Goal: Information Seeking & Learning: Learn about a topic

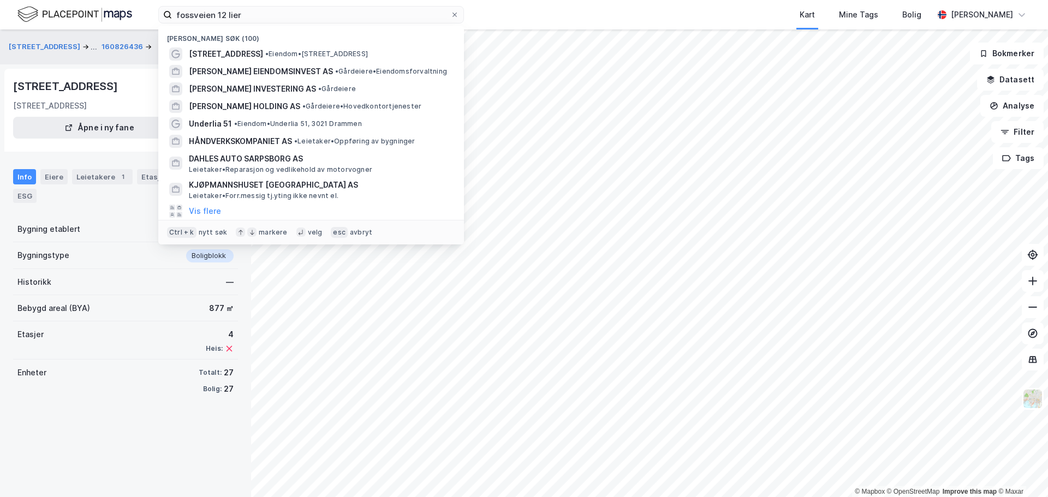
click at [276, 8] on input "fossveien 12 lier" at bounding box center [311, 15] width 278 height 16
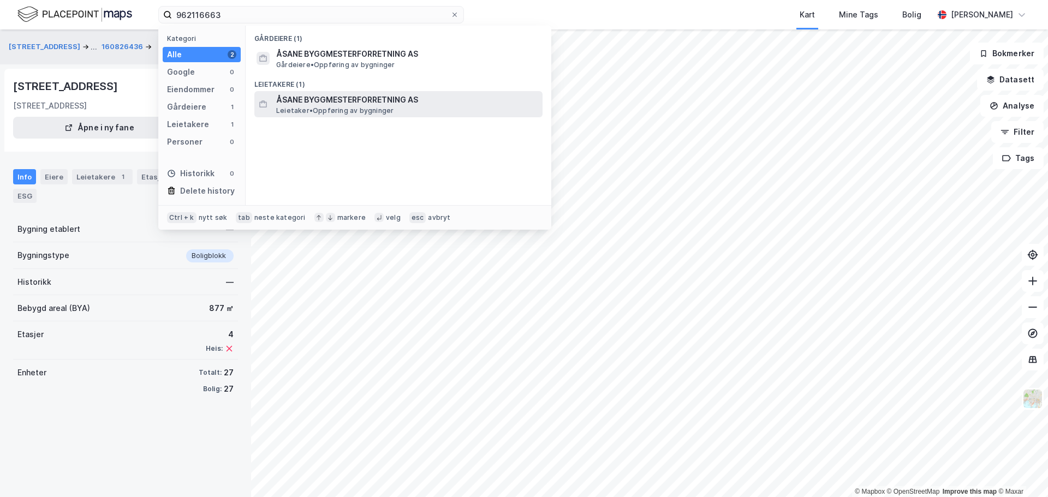
click at [322, 97] on span "ÅSANE BYGGMESTERFORRETNING AS" at bounding box center [407, 99] width 262 height 13
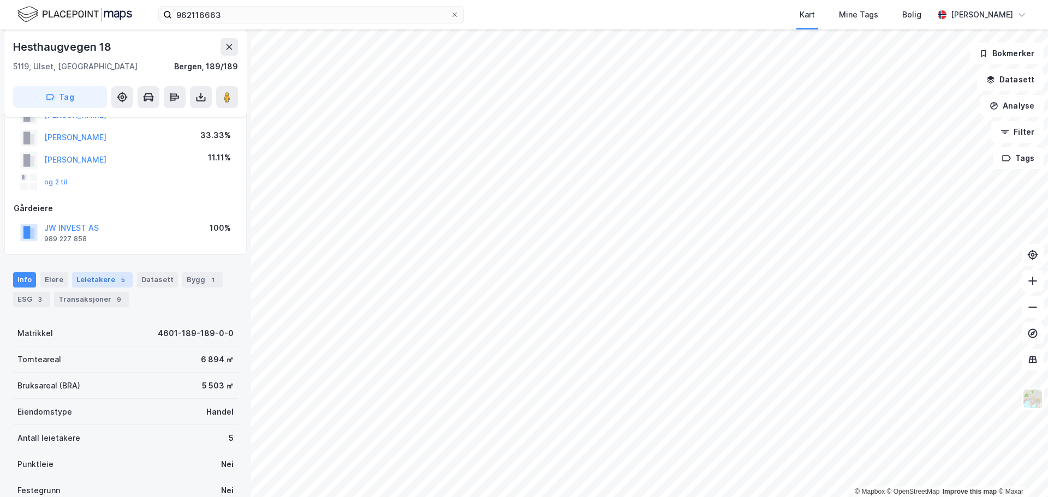
scroll to position [112, 0]
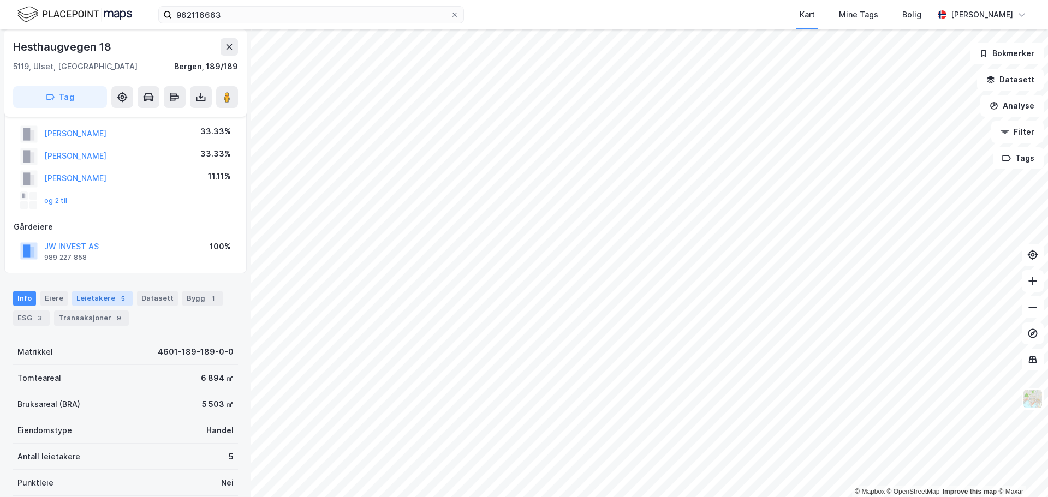
click at [104, 300] on div "Leietakere 5" at bounding box center [102, 298] width 61 height 15
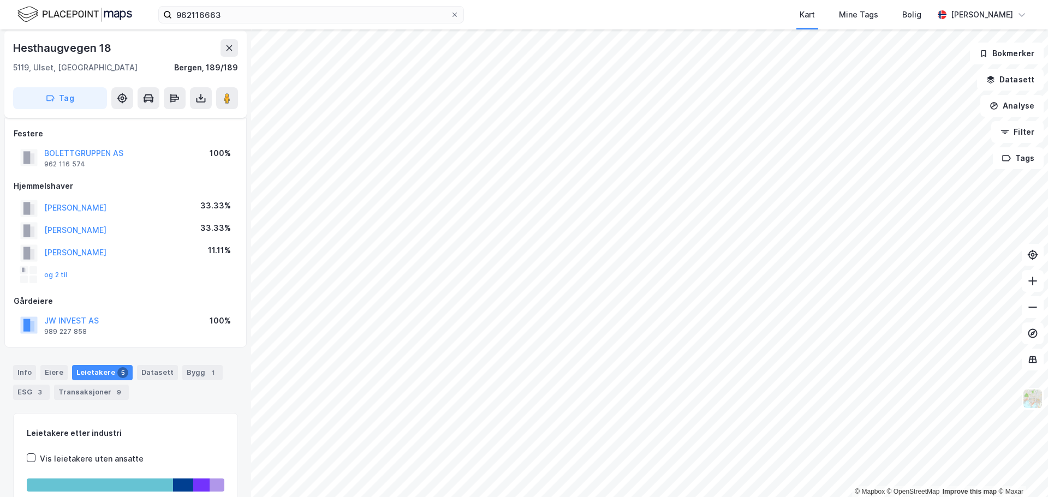
scroll to position [55, 0]
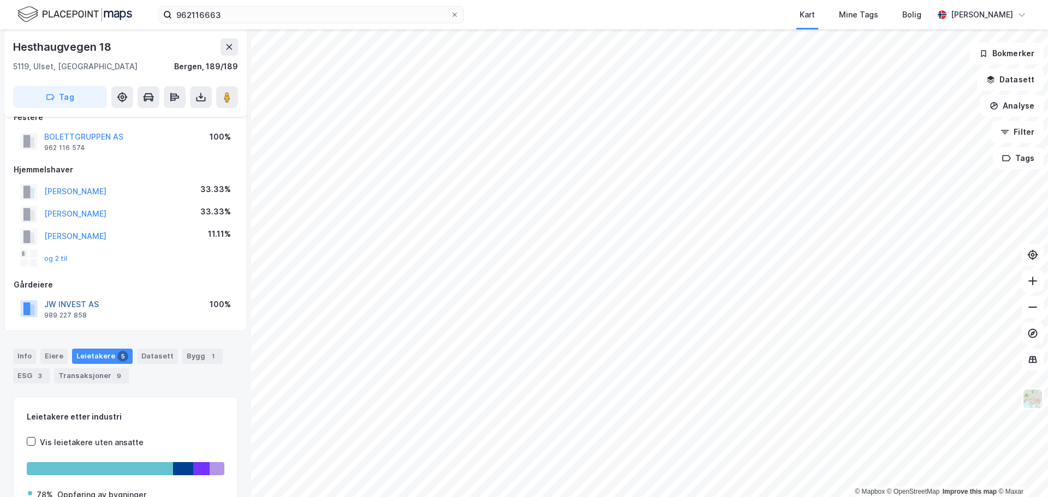
click at [0, 0] on button "JW INVEST AS" at bounding box center [0, 0] width 0 height 0
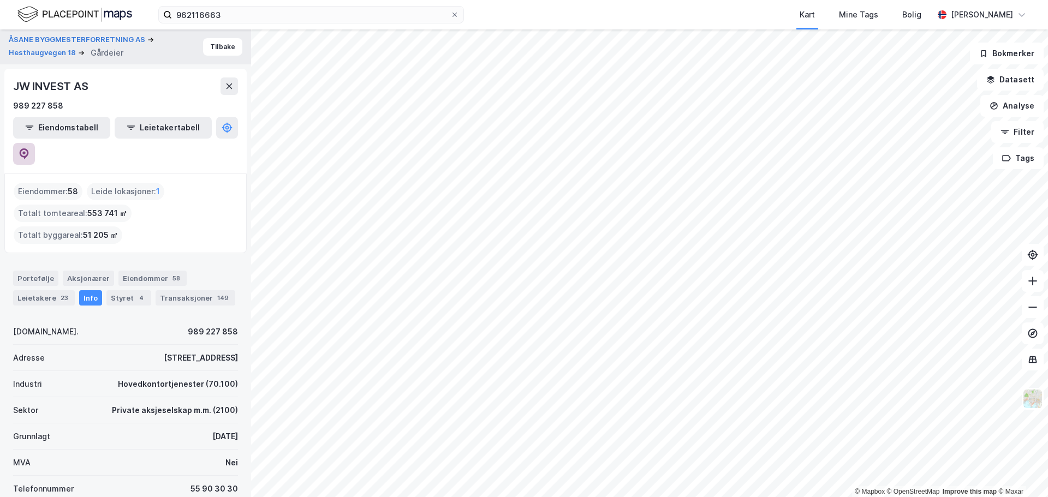
click at [29, 149] on icon at bounding box center [24, 154] width 11 height 11
click at [220, 48] on button "Tilbake" at bounding box center [222, 46] width 39 height 17
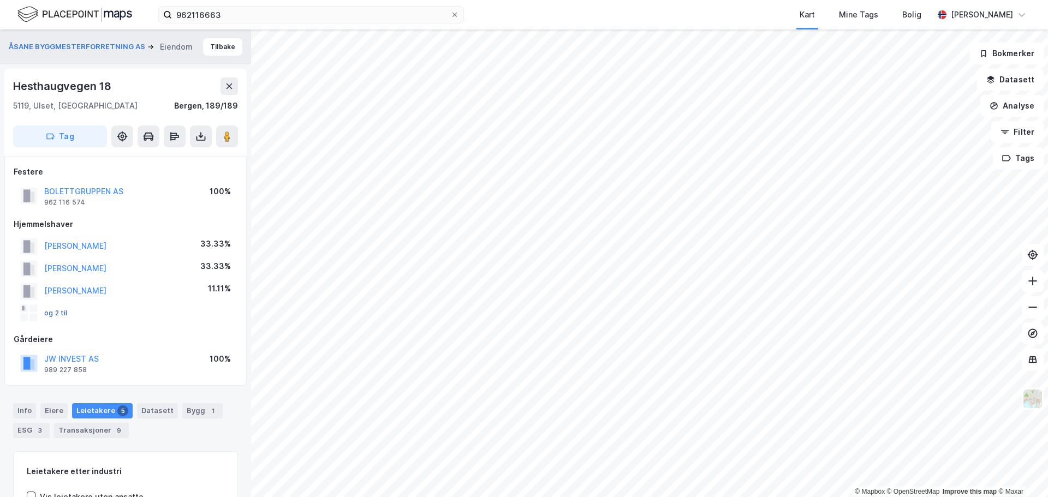
click at [0, 0] on button "og 2 til" at bounding box center [0, 0] width 0 height 0
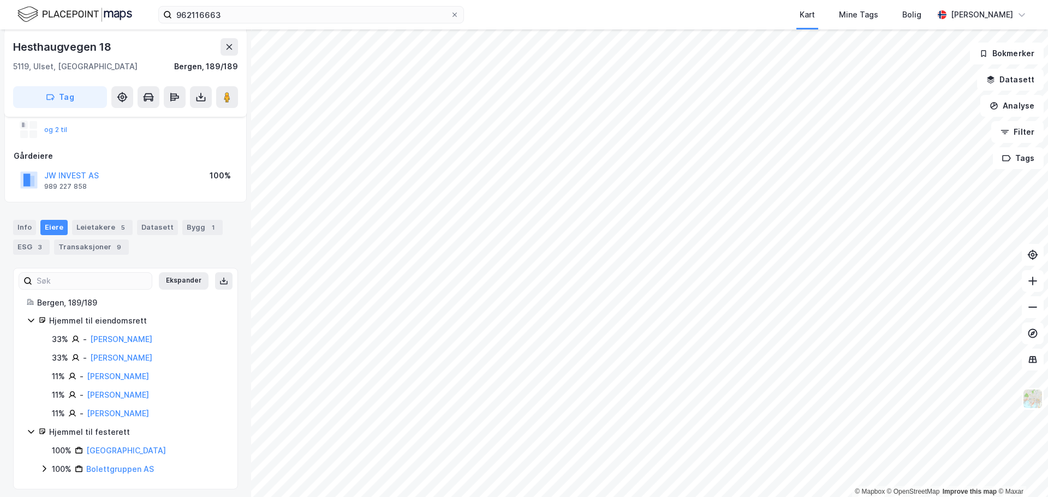
scroll to position [189, 0]
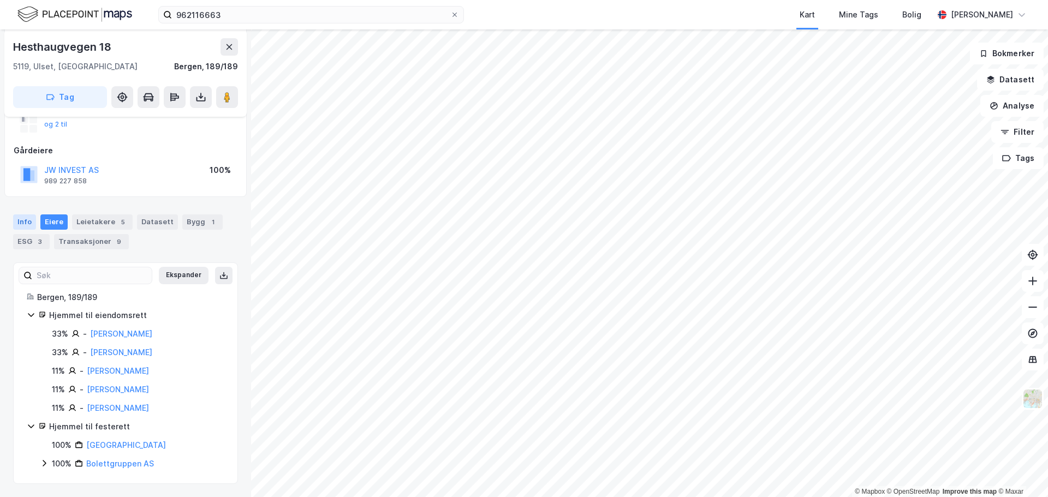
click at [23, 223] on div "Info" at bounding box center [24, 222] width 23 height 15
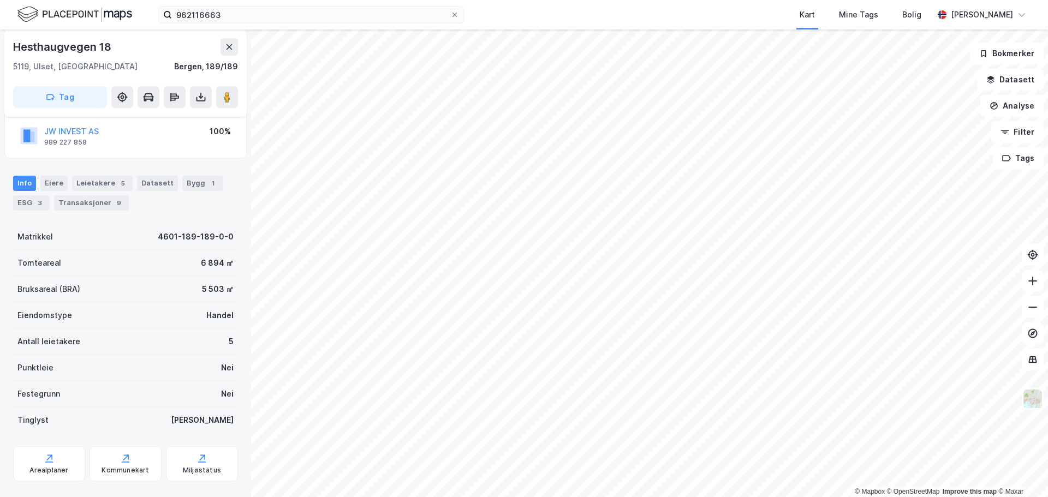
scroll to position [244, 0]
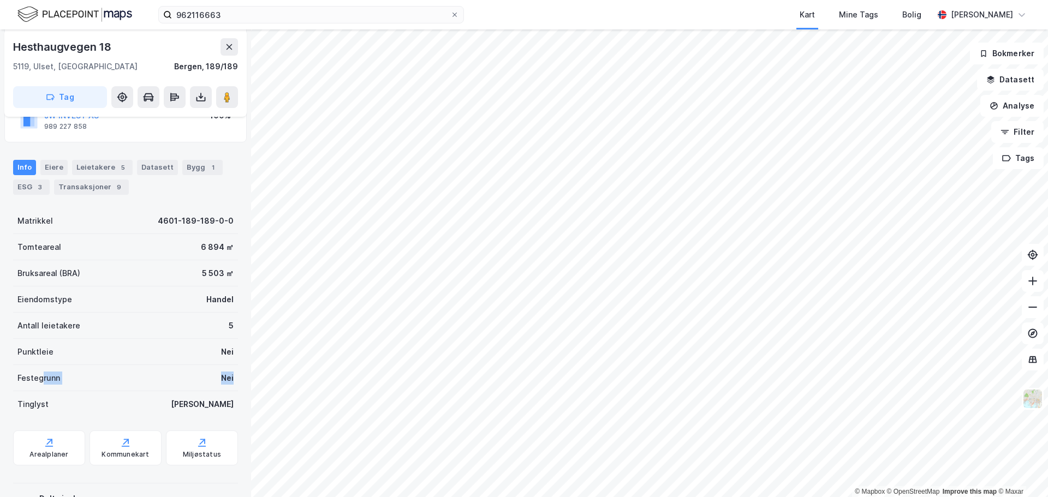
drag, startPoint x: 40, startPoint y: 379, endPoint x: 230, endPoint y: 382, distance: 190.0
click at [230, 382] on div "ÅSANE BYGGMESTERFORRETNING AS [PERSON_NAME] 18 5119, [GEOGRAPHIC_DATA], [GEOGRA…" at bounding box center [125, 263] width 251 height 468
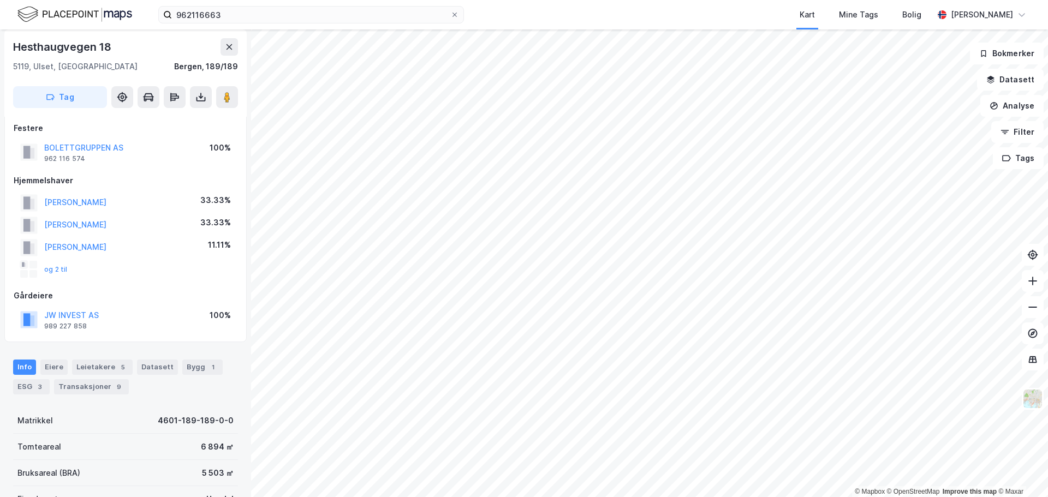
scroll to position [25, 0]
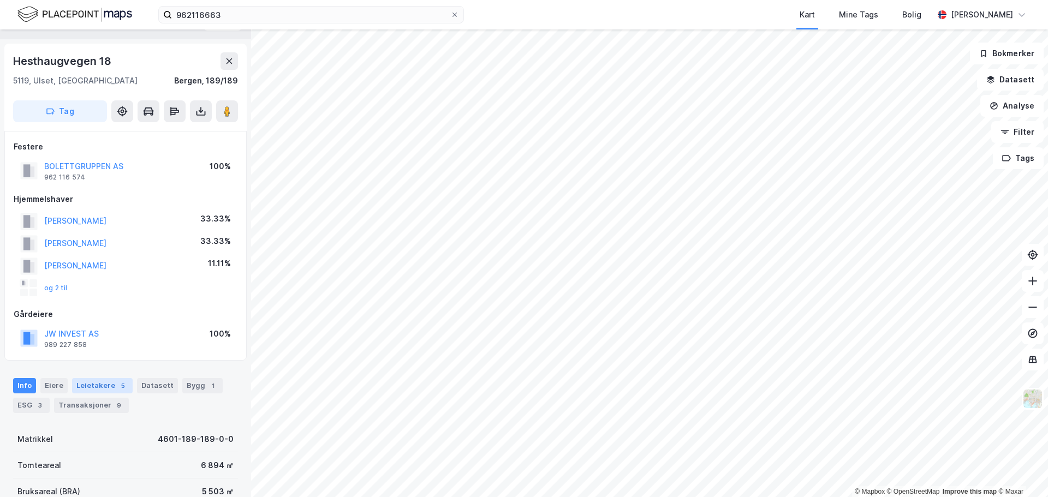
click at [100, 384] on div "Leietakere 5" at bounding box center [102, 385] width 61 height 15
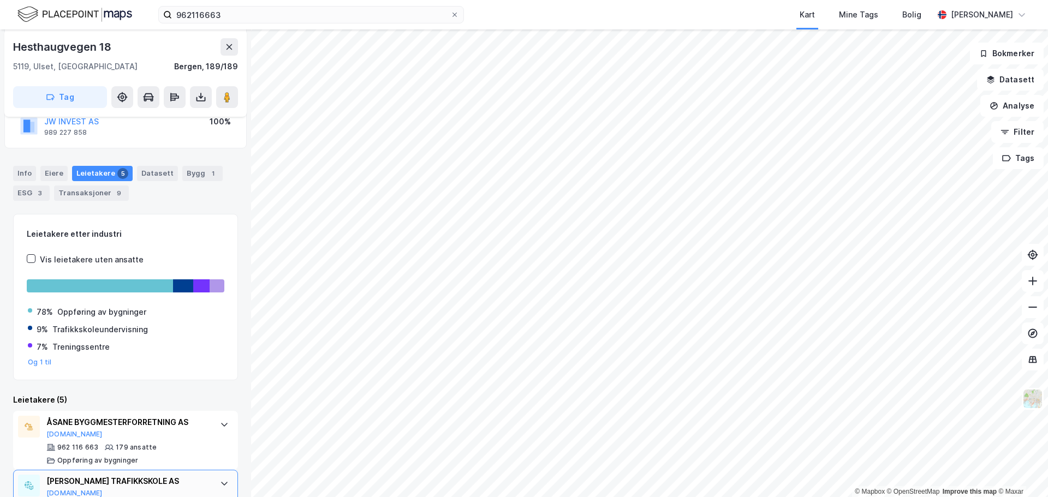
scroll to position [186, 0]
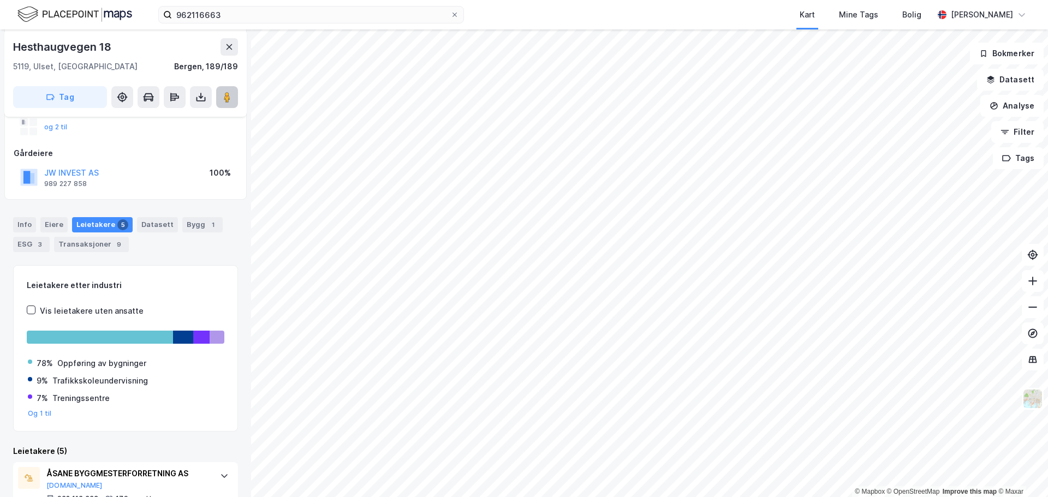
click at [222, 99] on icon at bounding box center [227, 97] width 11 height 11
click at [225, 14] on input "962116663" at bounding box center [311, 15] width 278 height 16
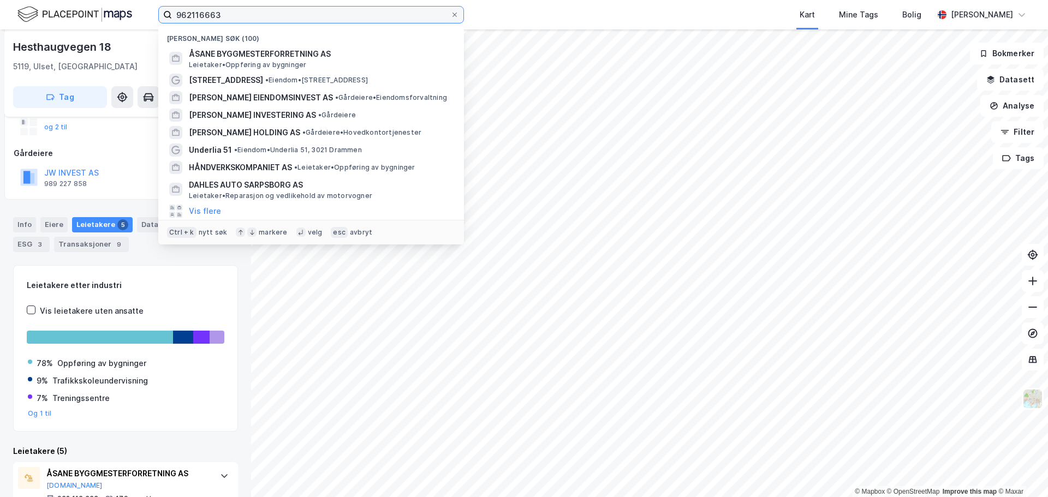
click at [225, 14] on input "962116663" at bounding box center [311, 15] width 278 height 16
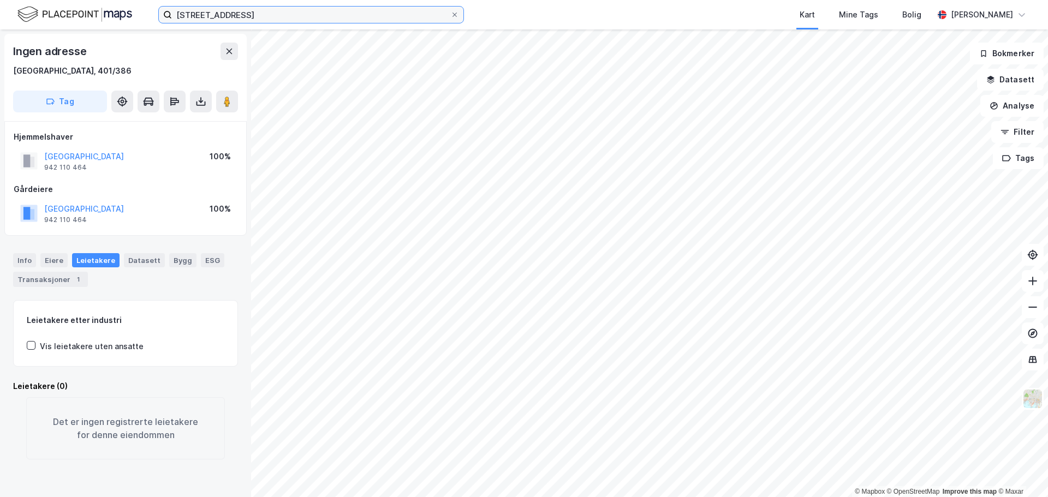
click at [264, 21] on input "[STREET_ADDRESS]" at bounding box center [311, 15] width 278 height 16
click at [244, 13] on input "[STREET_ADDRESS]" at bounding box center [311, 15] width 278 height 16
click at [191, 11] on input "[STREET_ADDRESS]" at bounding box center [311, 15] width 278 height 16
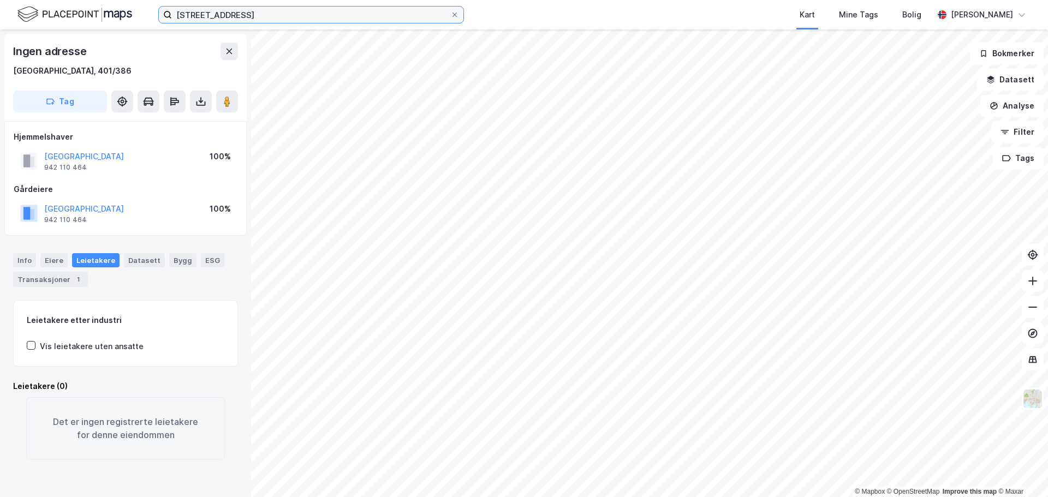
click at [263, 18] on input "[STREET_ADDRESS]" at bounding box center [311, 15] width 278 height 16
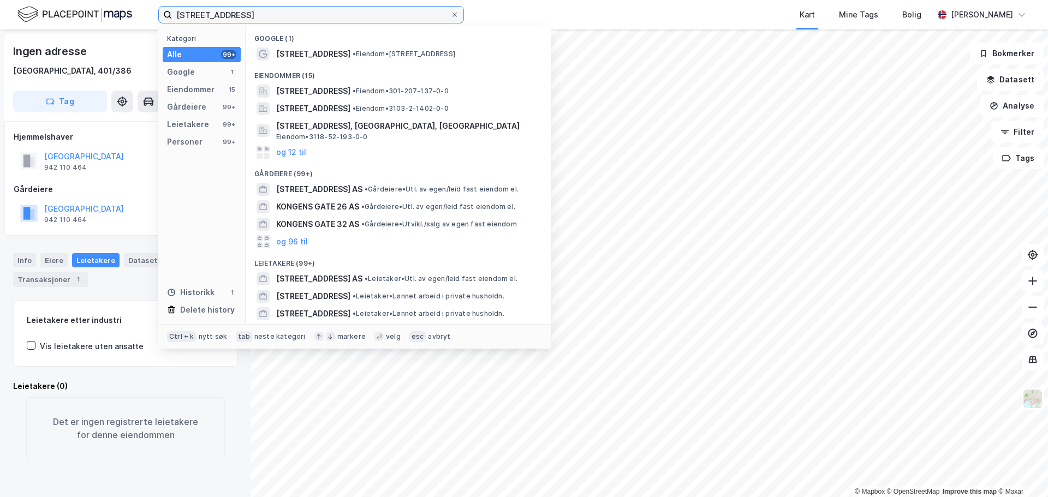
click at [269, 17] on input "[STREET_ADDRESS]" at bounding box center [311, 15] width 278 height 16
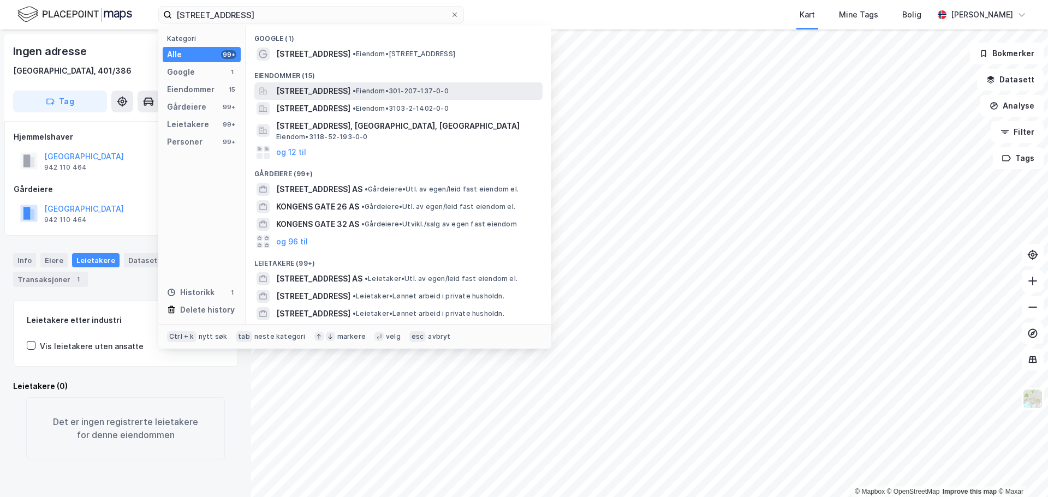
click at [351, 92] on span "[STREET_ADDRESS]" at bounding box center [313, 91] width 74 height 13
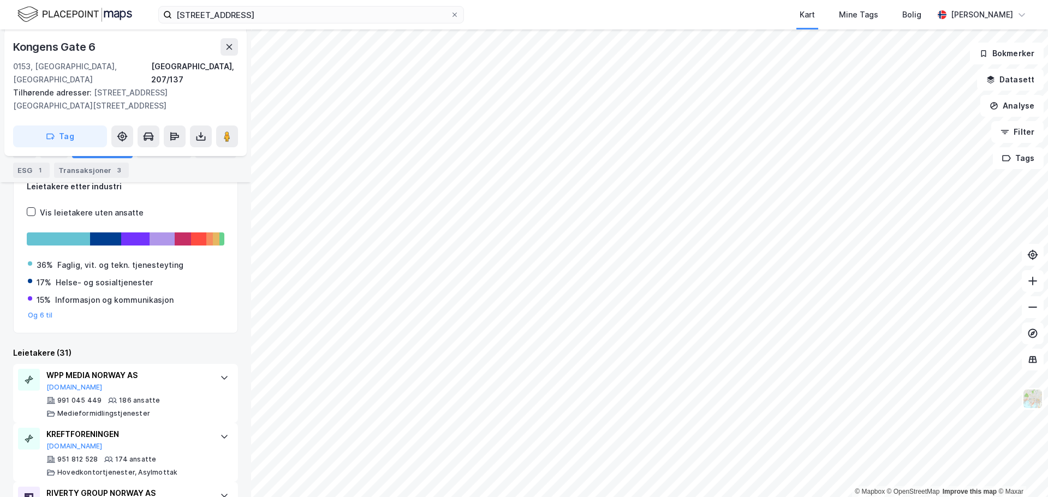
scroll to position [191, 0]
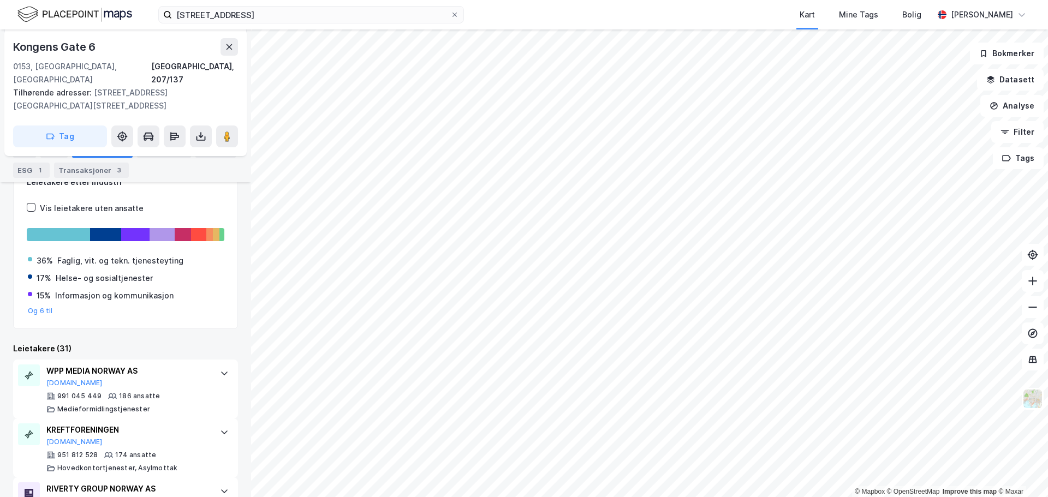
click at [133, 342] on div "Leietakere (31)" at bounding box center [125, 348] width 225 height 13
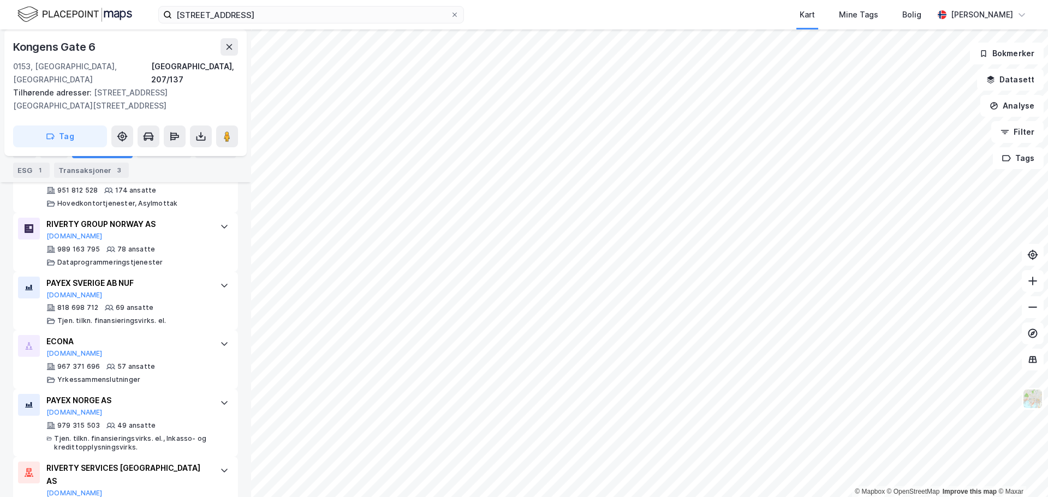
scroll to position [464, 0]
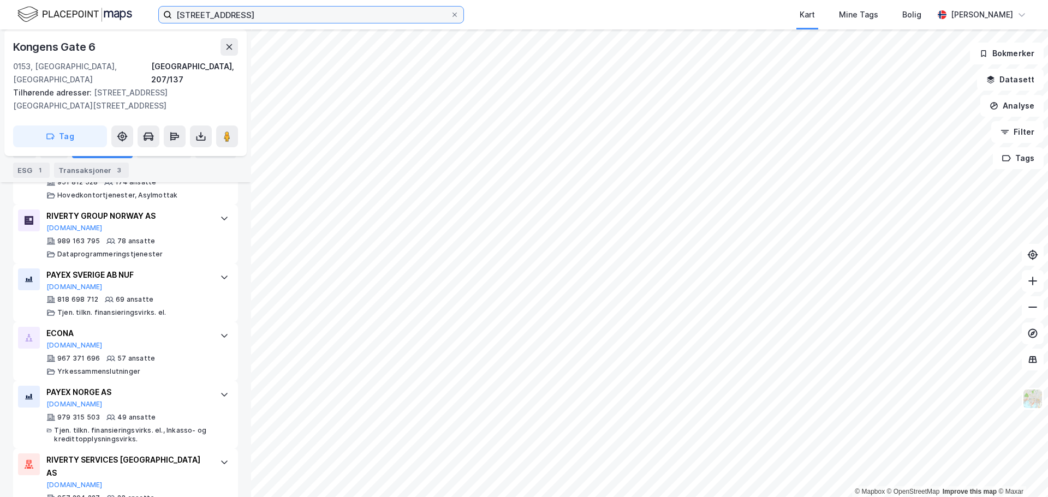
click at [228, 15] on input "[STREET_ADDRESS]" at bounding box center [311, 15] width 278 height 16
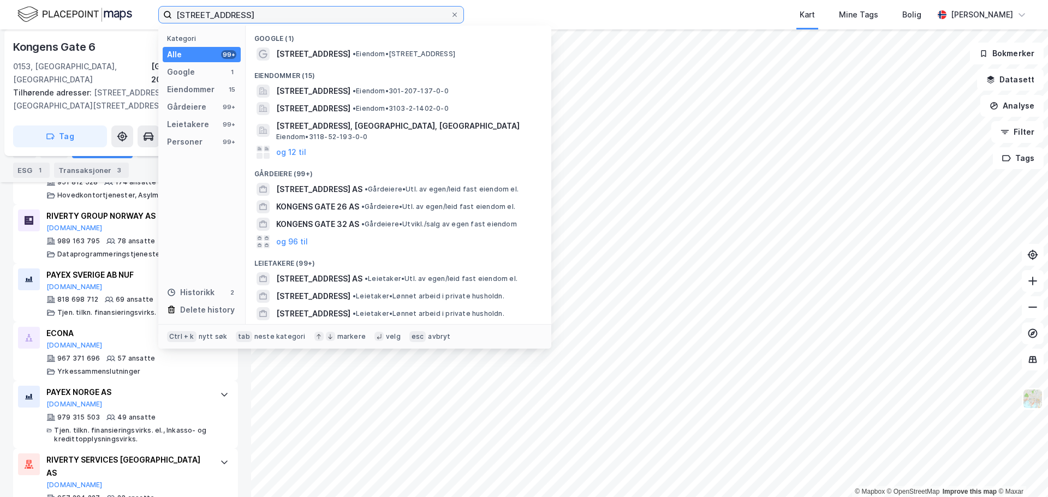
click at [228, 15] on input "[STREET_ADDRESS]" at bounding box center [311, 15] width 278 height 16
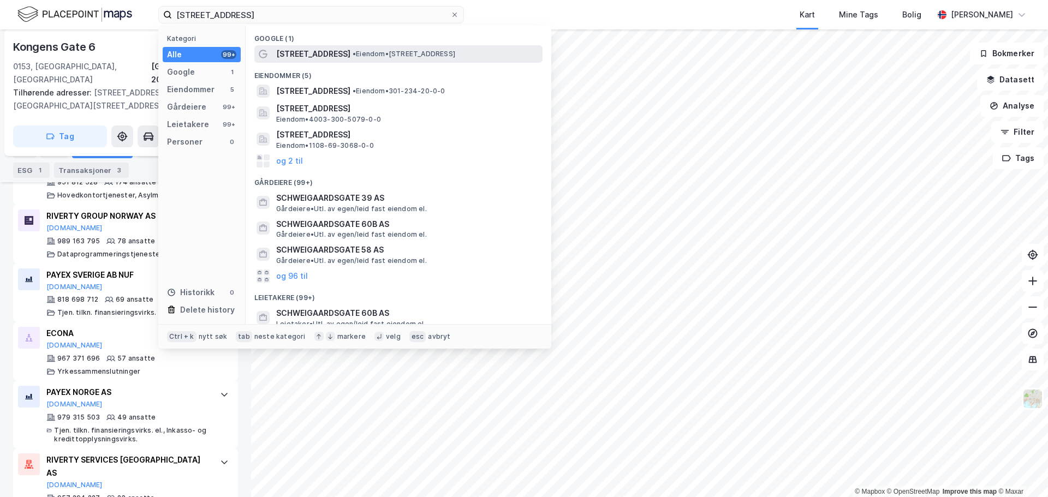
click at [351, 55] on span "[STREET_ADDRESS]" at bounding box center [313, 54] width 74 height 13
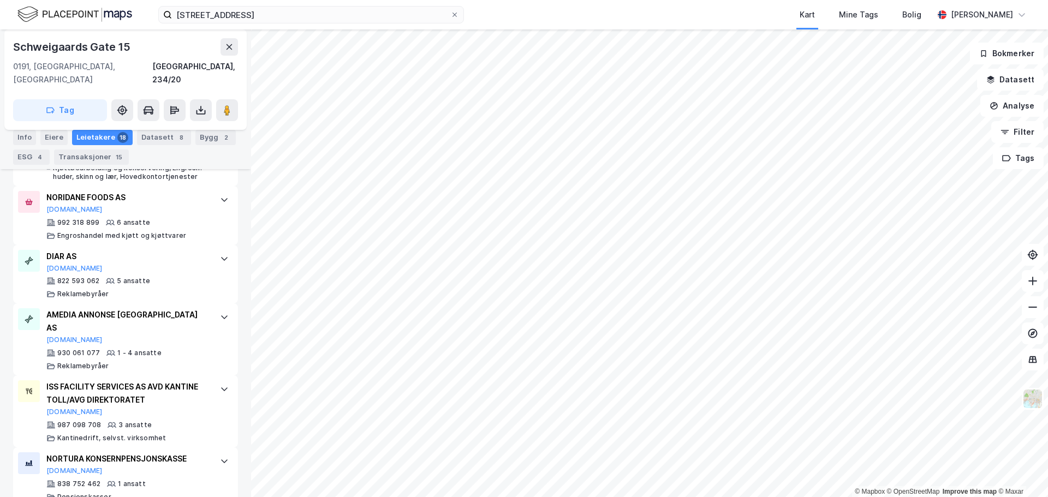
scroll to position [1145, 0]
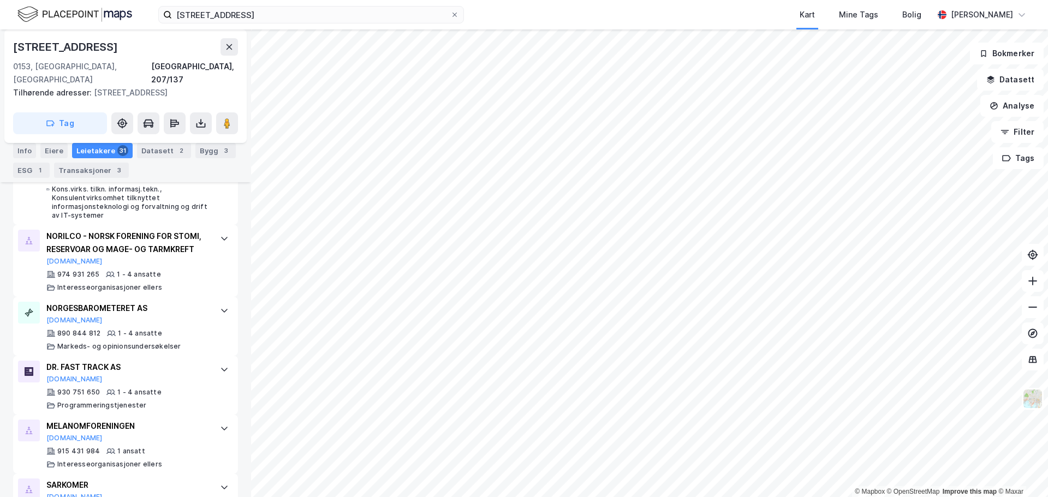
scroll to position [1947, 0]
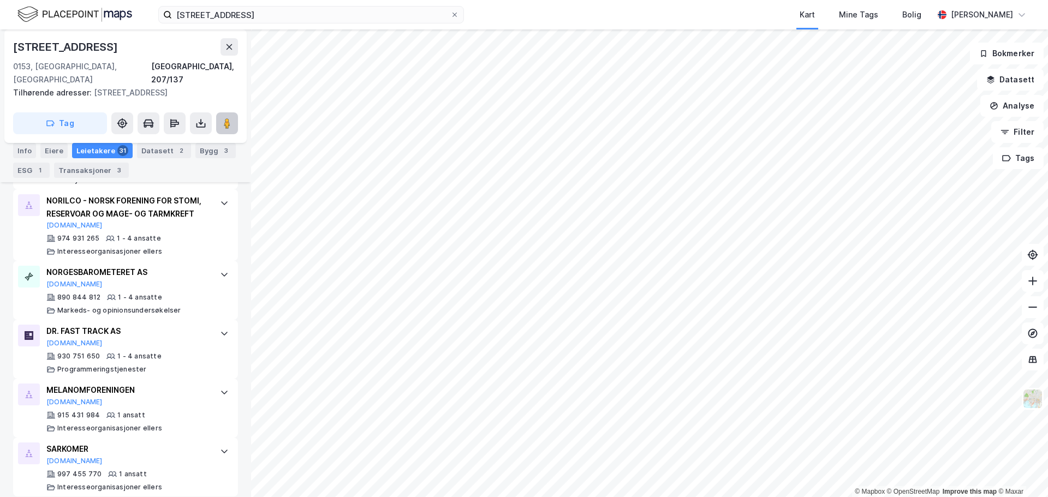
click at [221, 112] on button at bounding box center [227, 123] width 22 height 22
click at [248, 9] on input "[STREET_ADDRESS]" at bounding box center [311, 15] width 278 height 16
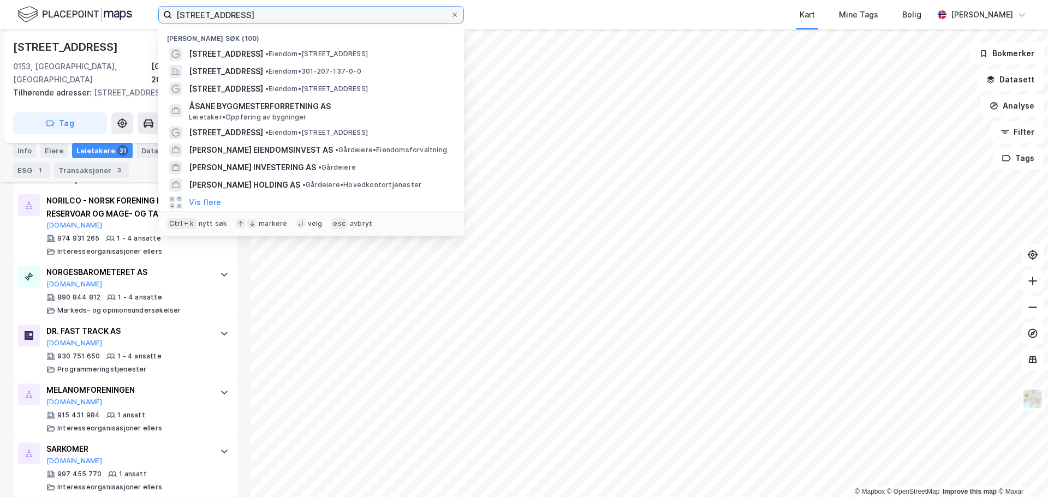
click at [248, 9] on input "[STREET_ADDRESS]" at bounding box center [311, 15] width 278 height 16
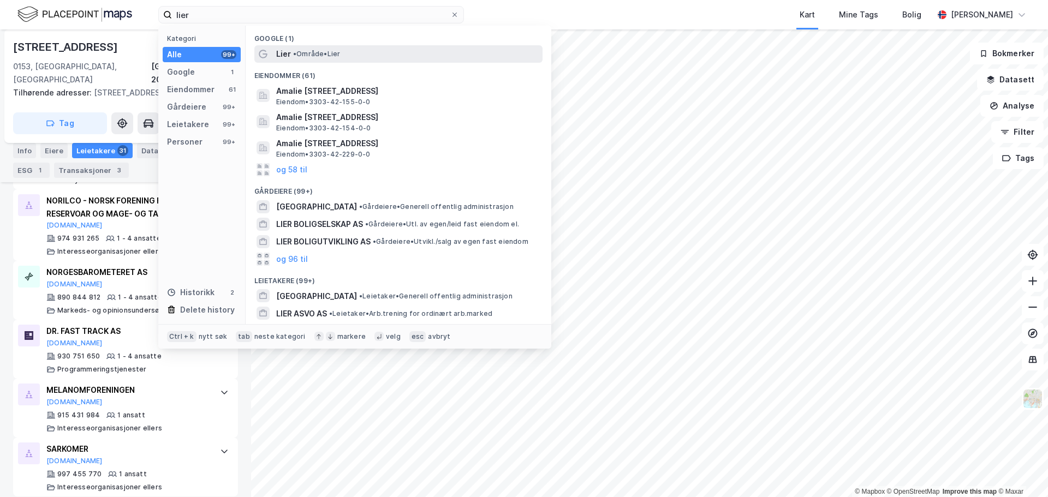
click at [305, 55] on span "• Område • Lier" at bounding box center [316, 54] width 47 height 9
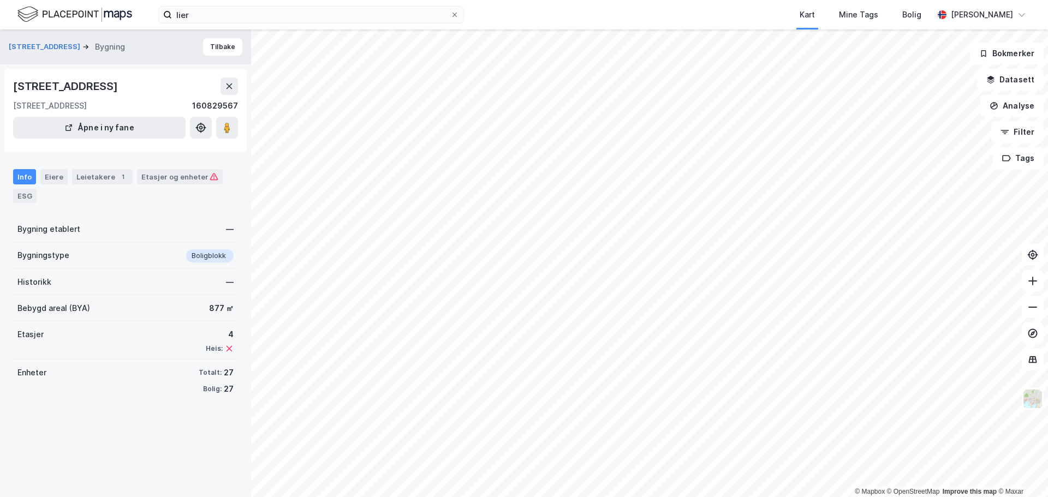
click at [108, 96] on div "[STREET_ADDRESS] 160829567" at bounding box center [125, 95] width 225 height 35
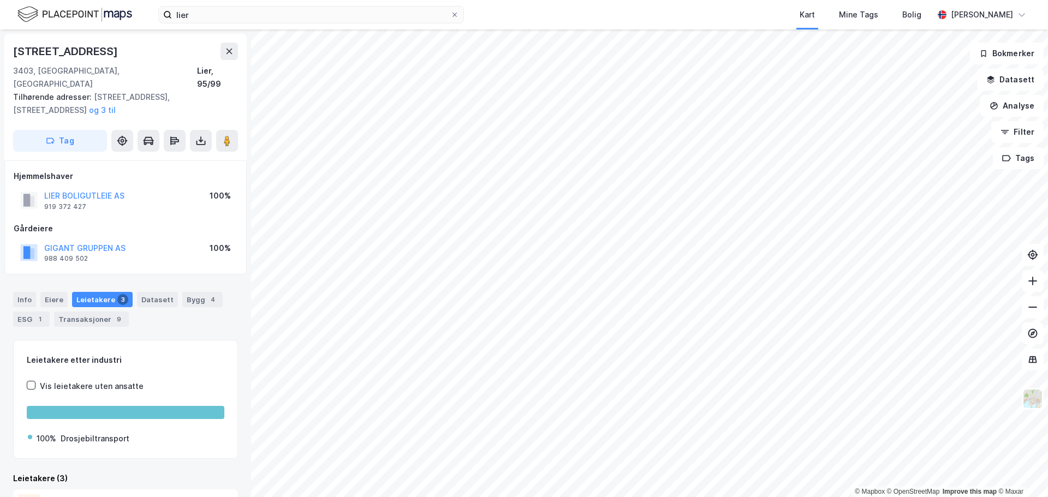
click at [161, 194] on div "LIER BOLIGUTLEIE AS 919 372 427 100%" at bounding box center [126, 200] width 224 height 26
click at [224, 19] on input "lier" at bounding box center [311, 15] width 278 height 16
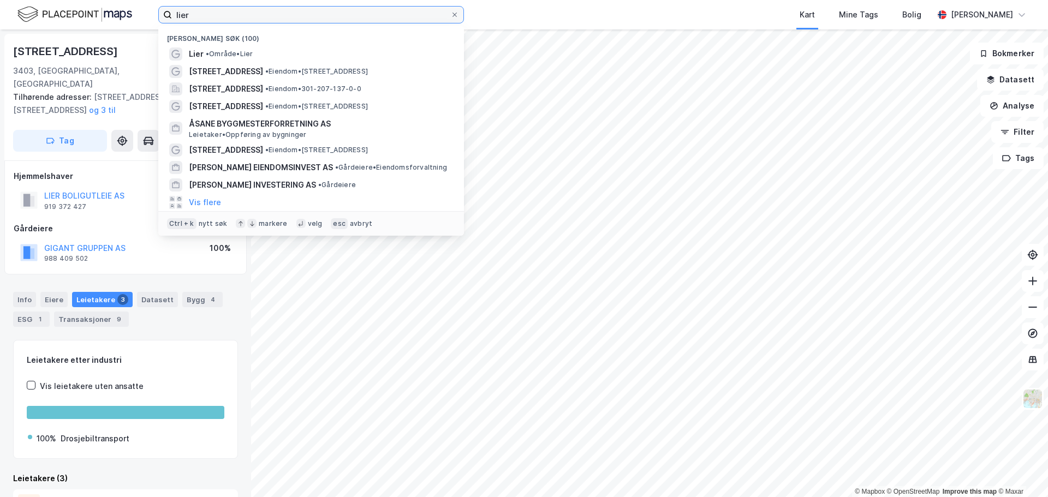
click at [224, 19] on input "lier" at bounding box center [311, 15] width 278 height 16
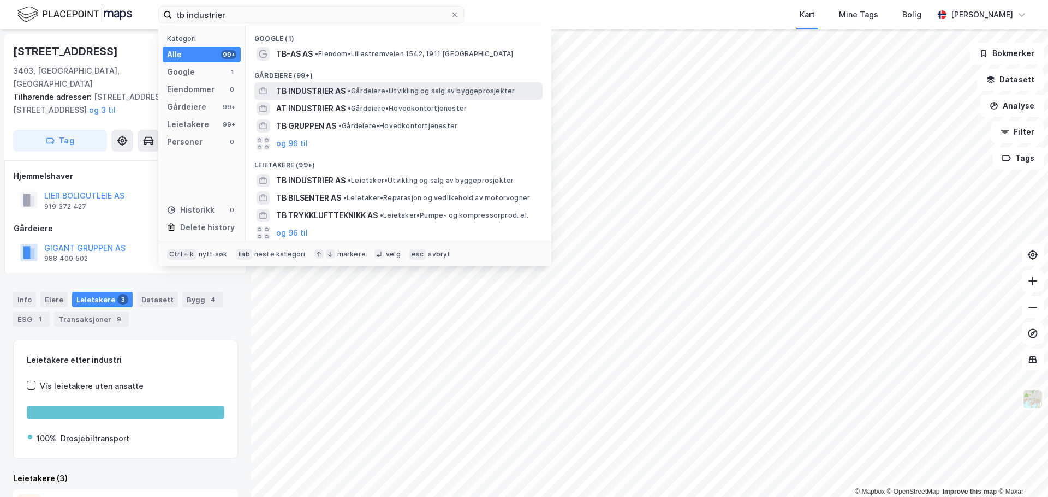
click at [325, 94] on span "TB INDUSTRIER AS" at bounding box center [310, 91] width 69 height 13
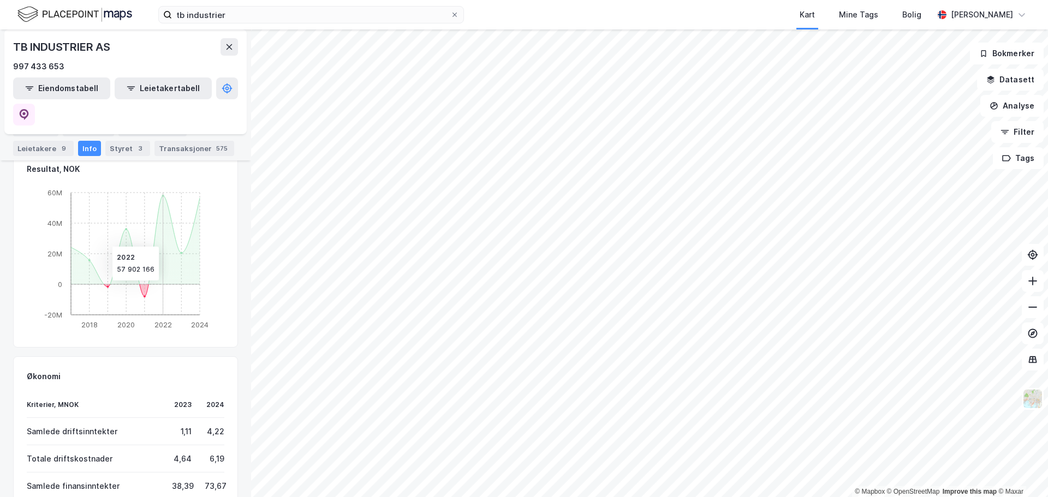
scroll to position [15, 0]
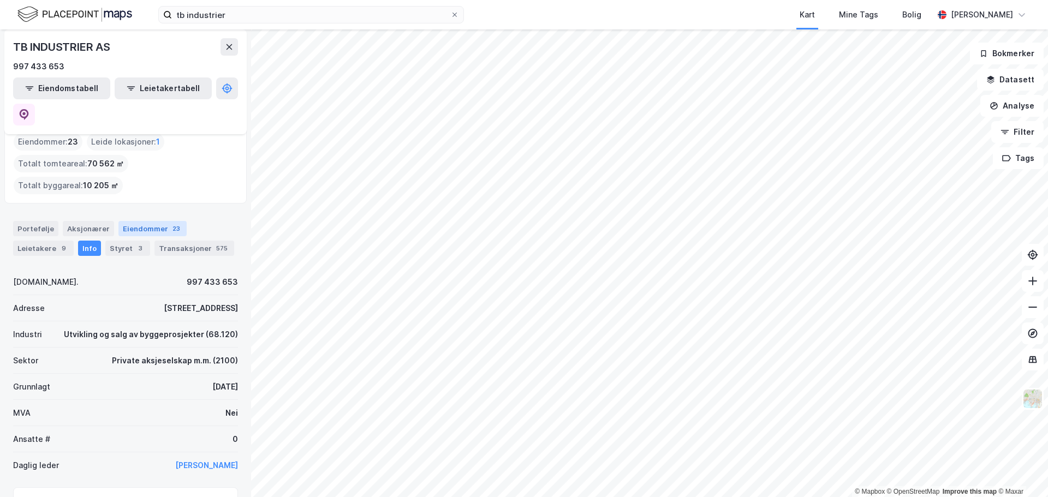
click at [151, 221] on div "Eiendommer 23" at bounding box center [152, 228] width 68 height 15
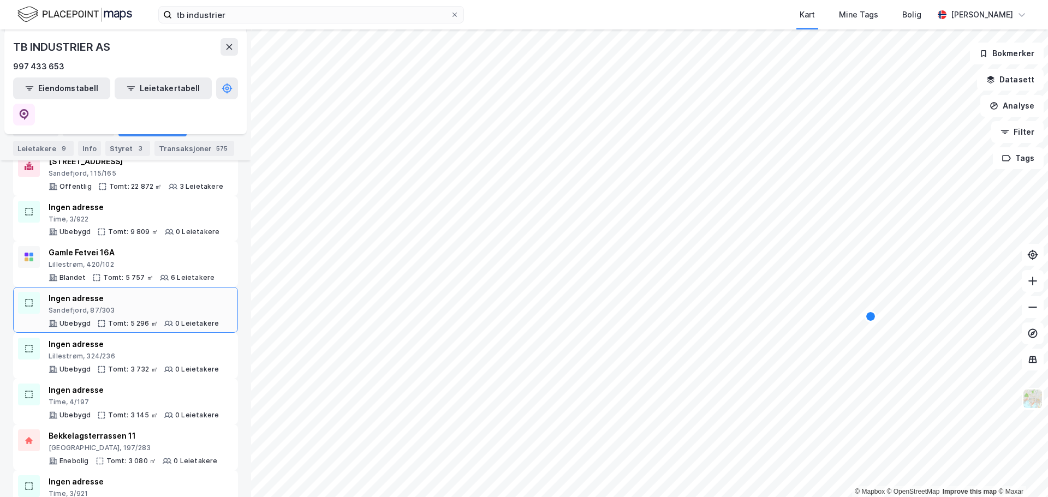
scroll to position [218, 0]
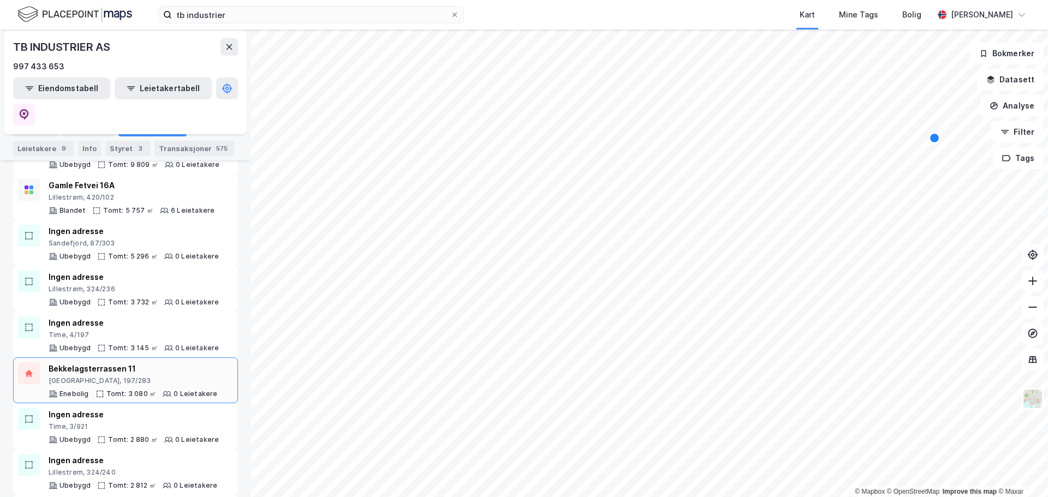
click at [145, 363] on div "Bekkelagsterrassen 11 [GEOGRAPHIC_DATA], 197/283" at bounding box center [133, 374] width 169 height 23
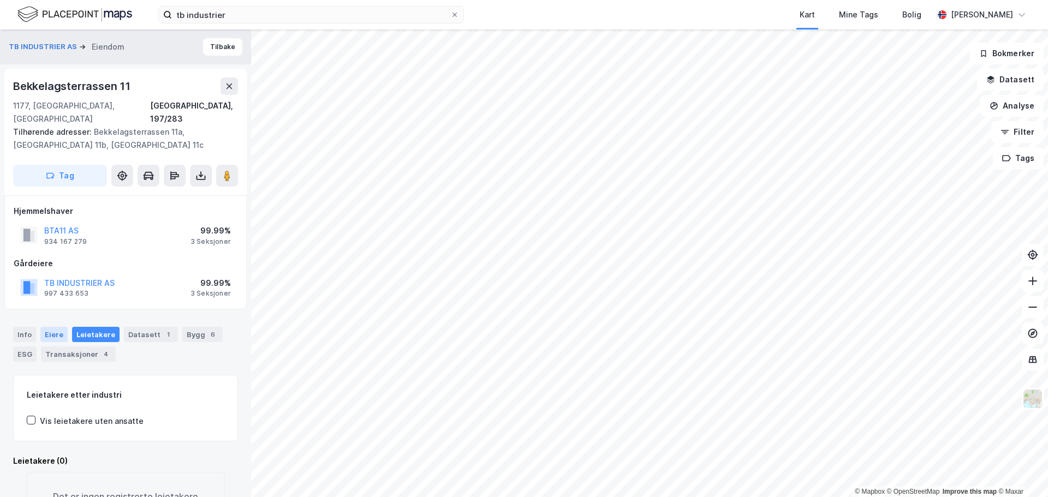
click at [56, 327] on div "Eiere" at bounding box center [53, 334] width 27 height 15
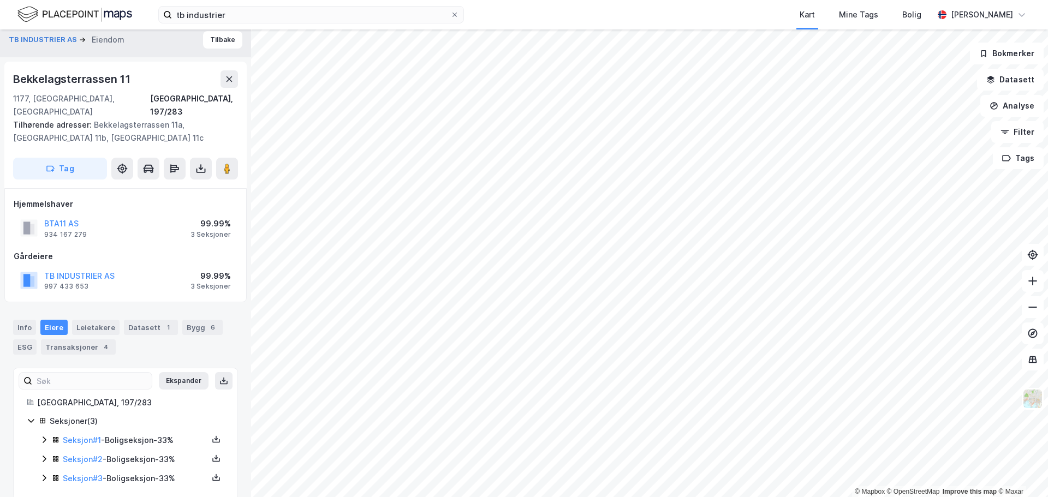
scroll to position [9, 0]
click at [48, 434] on icon at bounding box center [44, 438] width 9 height 9
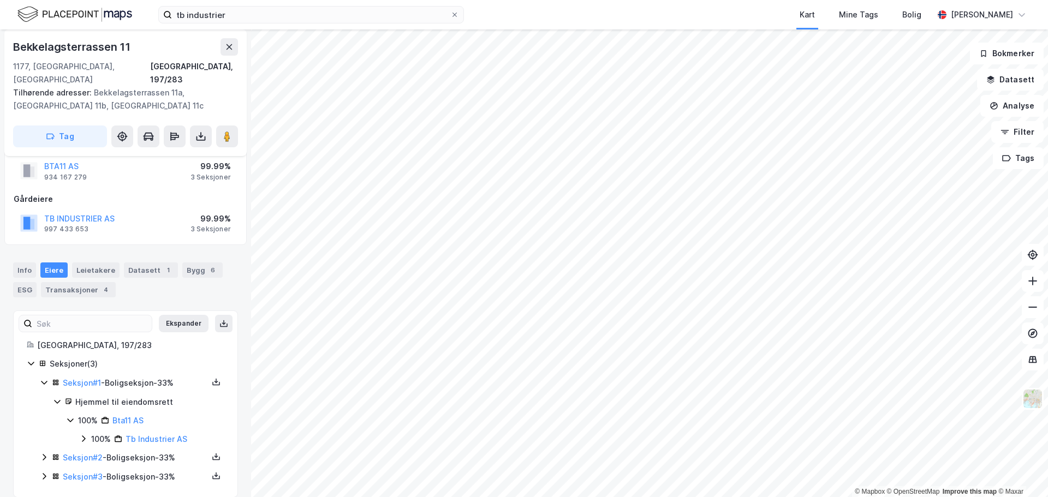
scroll to position [65, 0]
click at [42, 453] on icon at bounding box center [44, 457] width 9 height 9
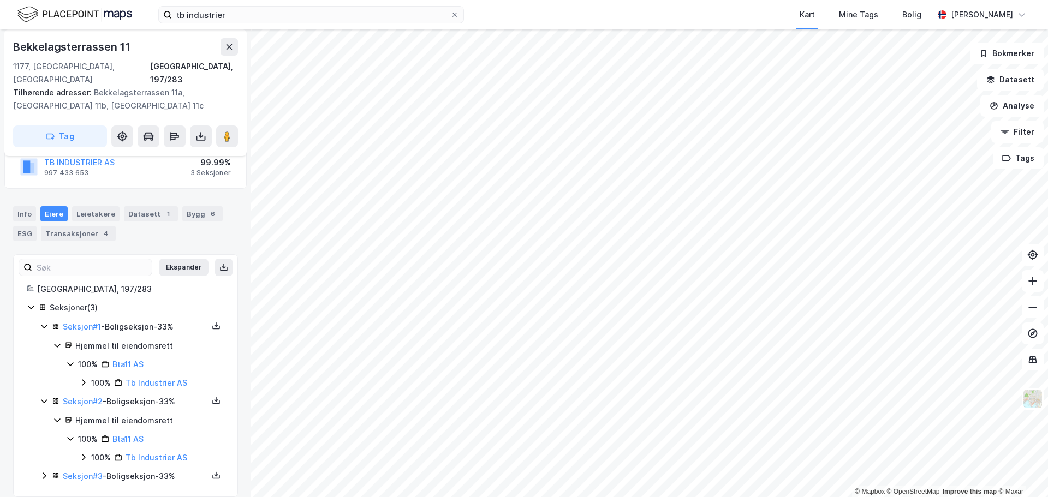
click at [42, 472] on icon at bounding box center [44, 476] width 9 height 9
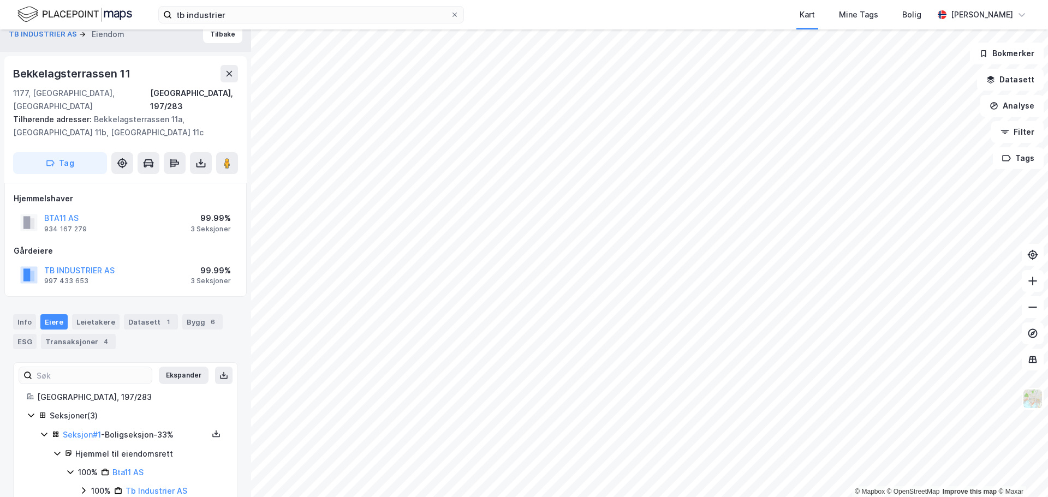
scroll to position [0, 0]
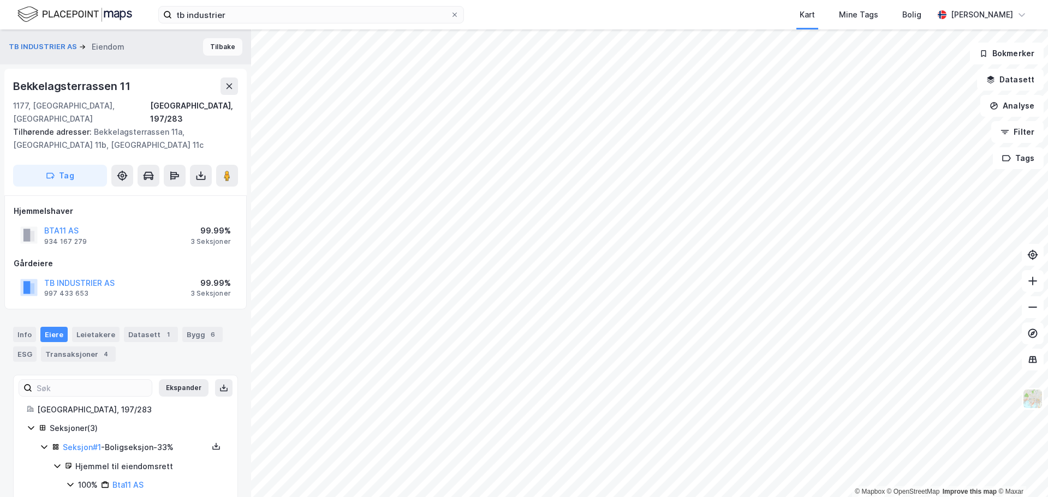
click at [209, 52] on button "Tilbake" at bounding box center [222, 46] width 39 height 17
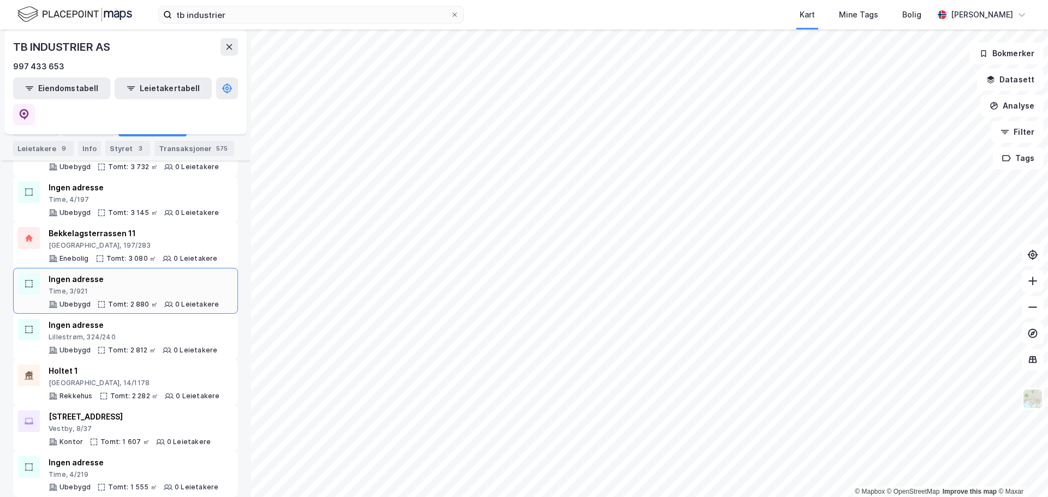
scroll to position [382, 0]
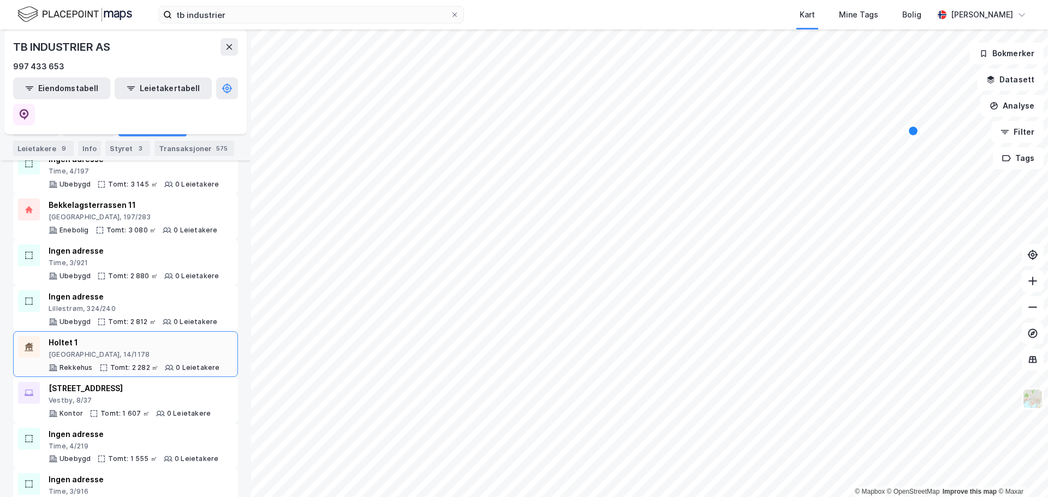
click at [152, 336] on div "Holtet 1 Bærum, 14/1178" at bounding box center [134, 347] width 171 height 23
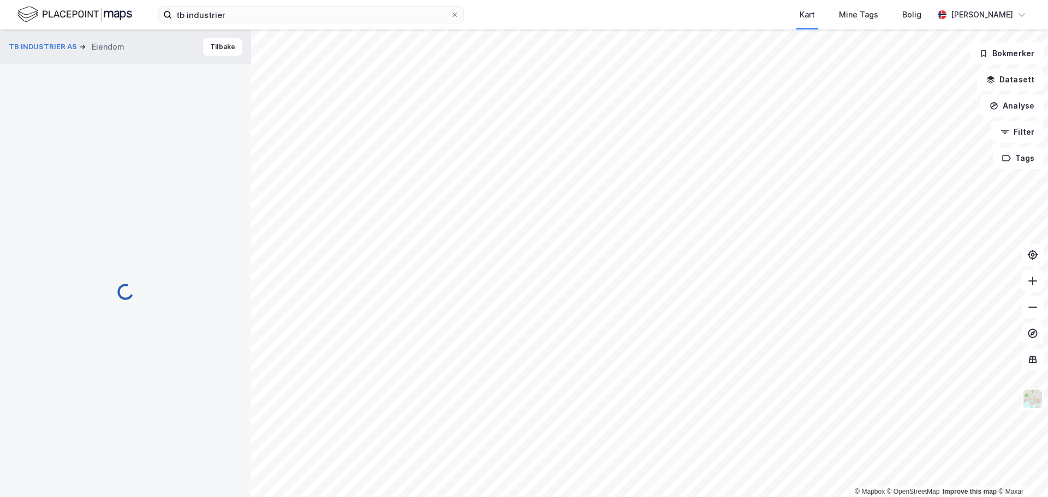
scroll to position [1, 0]
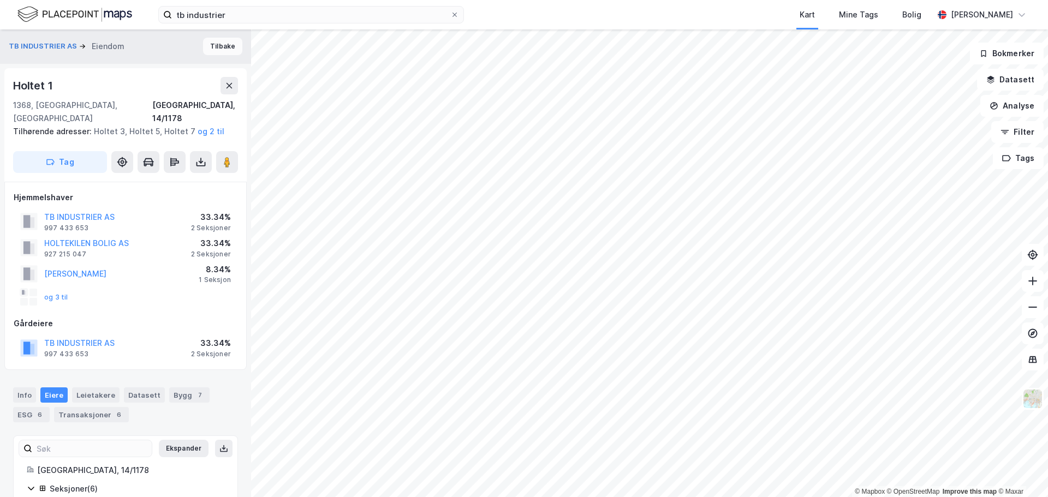
click at [210, 45] on button "Tilbake" at bounding box center [222, 46] width 39 height 17
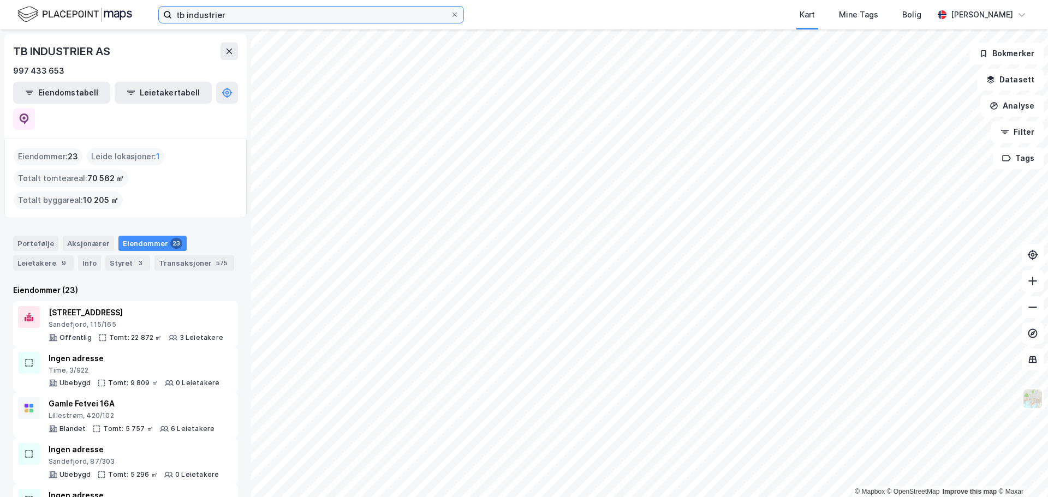
click at [197, 11] on input "tb industrier" at bounding box center [311, 15] width 278 height 16
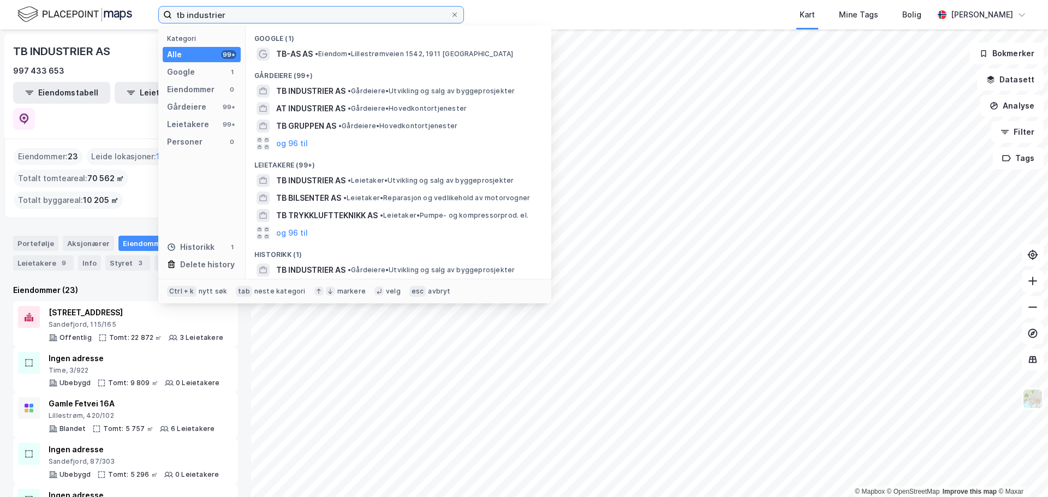
click at [197, 11] on input "tb industrier" at bounding box center [311, 15] width 278 height 16
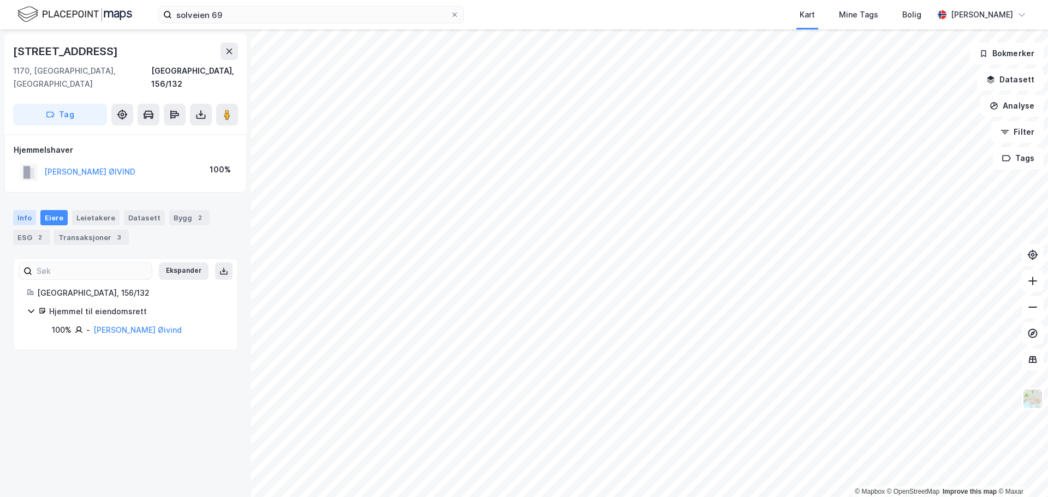
click at [18, 210] on div "Info" at bounding box center [24, 217] width 23 height 15
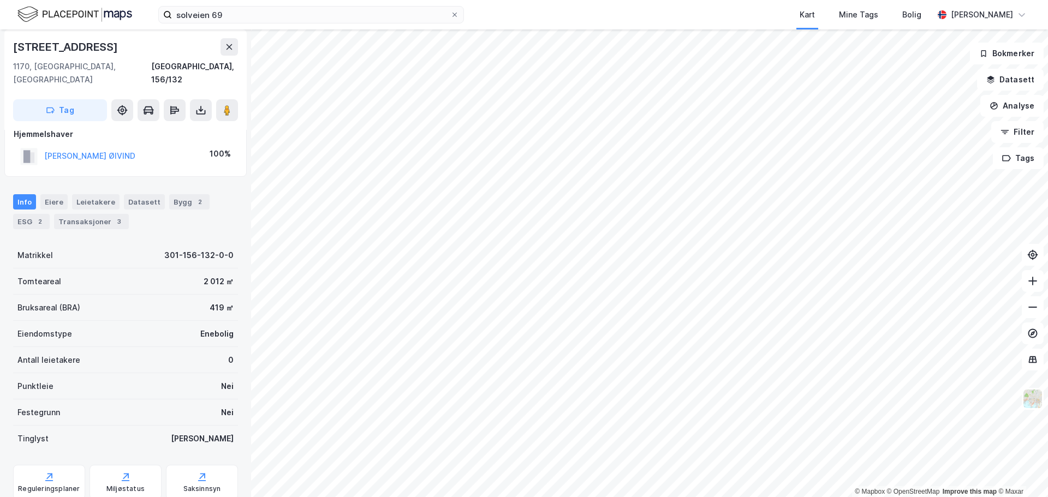
scroll to position [41, 0]
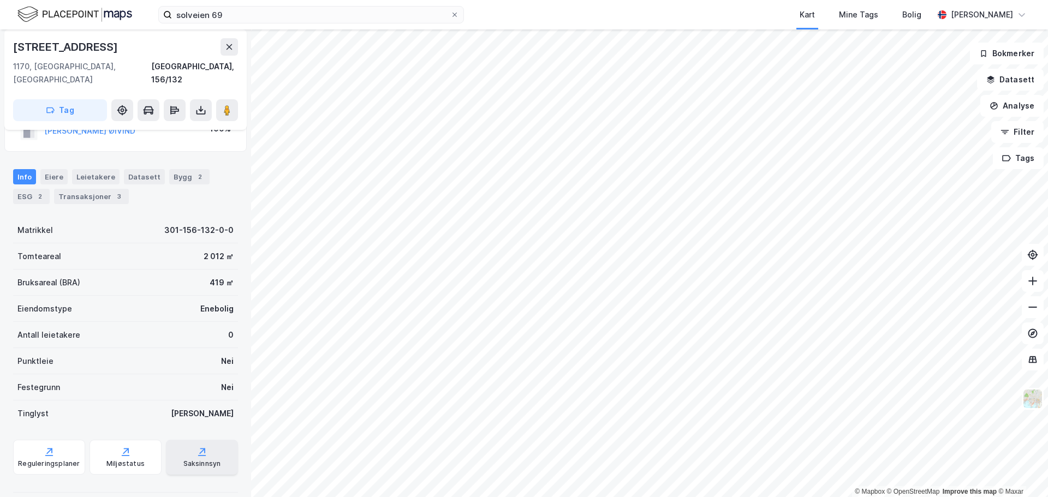
click at [195, 460] on div "Saksinnsyn" at bounding box center [202, 464] width 38 height 9
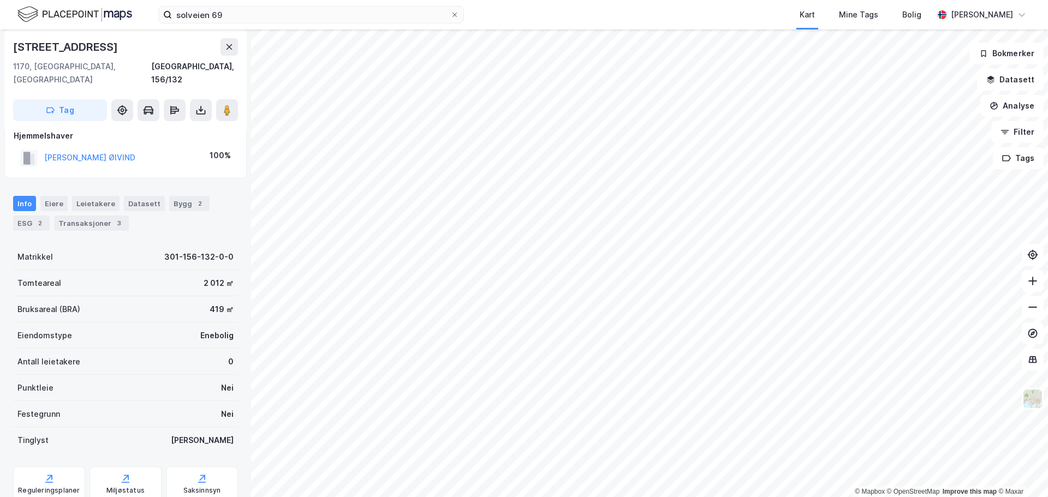
scroll to position [0, 0]
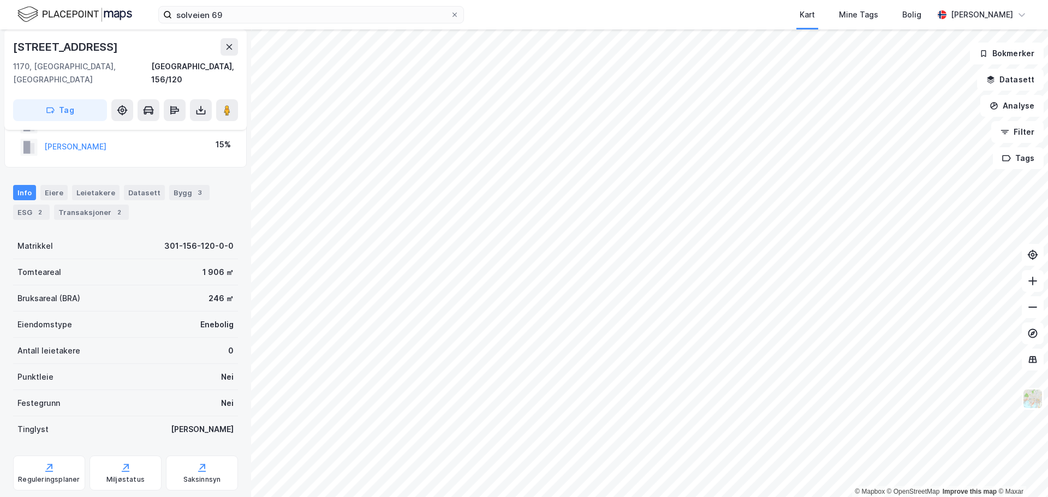
scroll to position [108, 0]
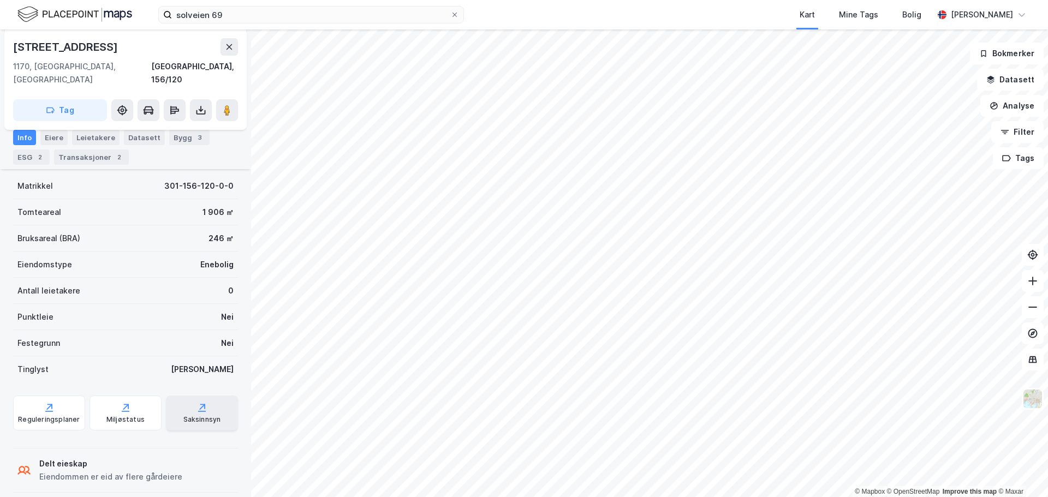
click at [188, 401] on div "Saksinnsyn" at bounding box center [202, 413] width 72 height 35
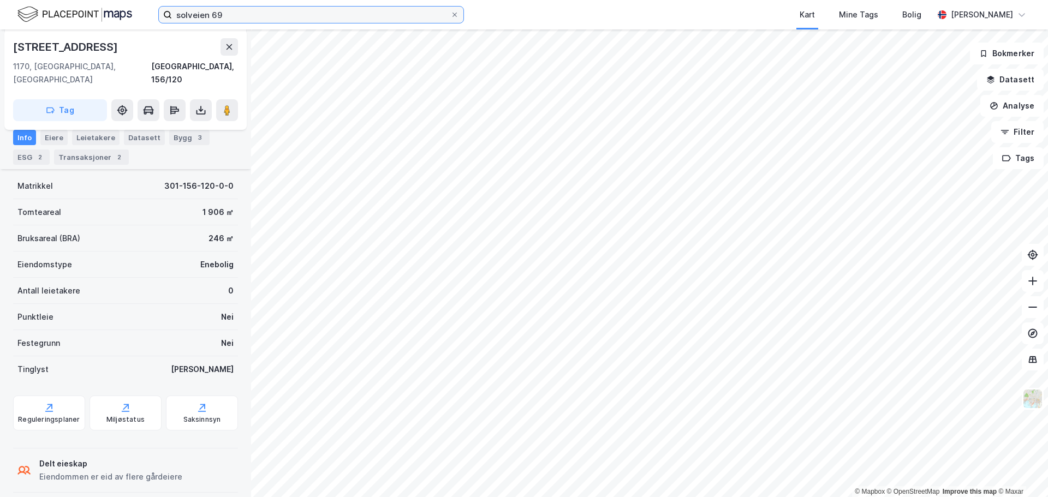
click at [205, 10] on input "solveien 69" at bounding box center [311, 15] width 278 height 16
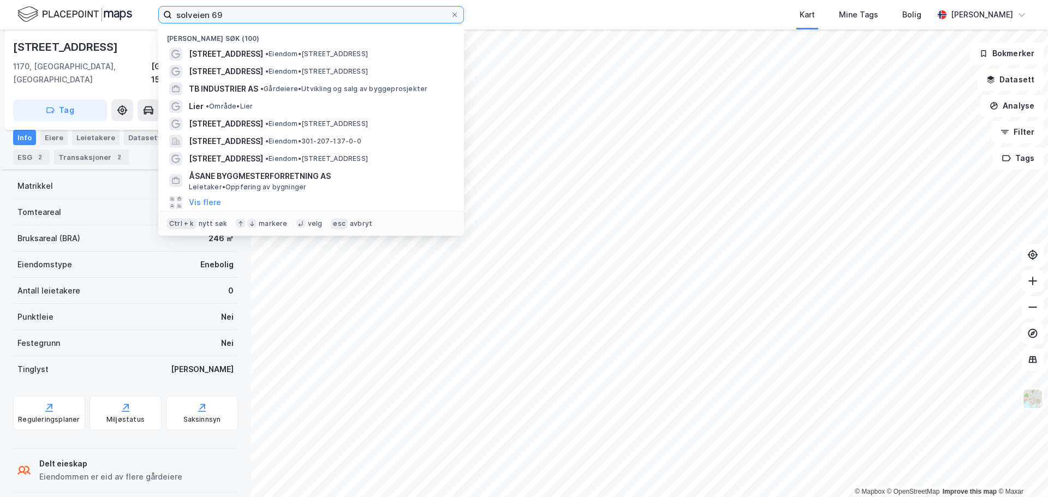
click at [205, 10] on input "solveien 69" at bounding box center [311, 15] width 278 height 16
paste input "[PERSON_NAME] vei 2"
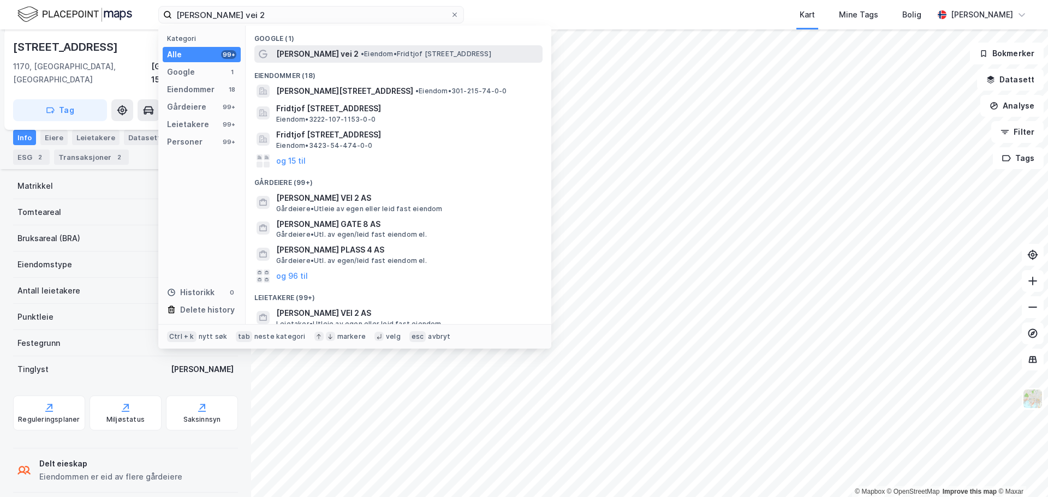
click at [337, 55] on span "[PERSON_NAME] vei 2" at bounding box center [317, 54] width 82 height 13
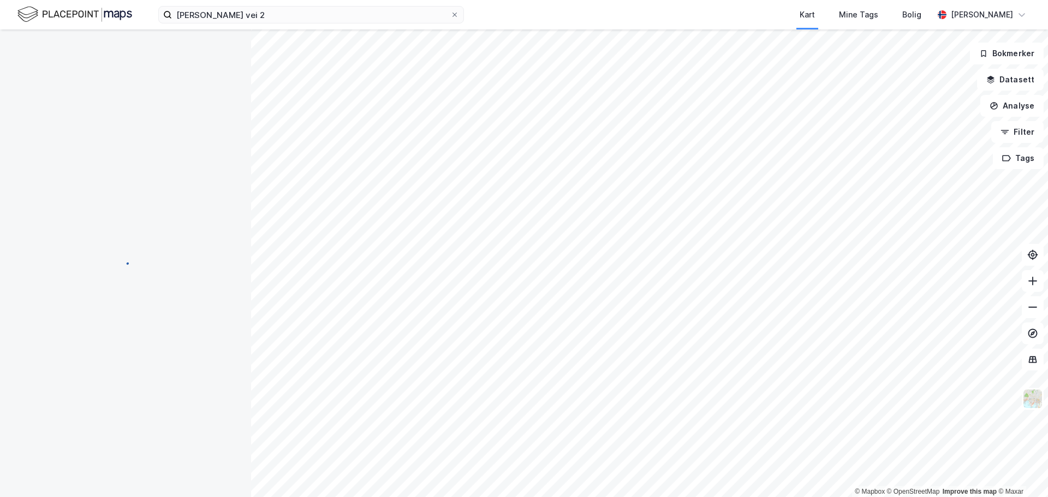
scroll to position [1, 0]
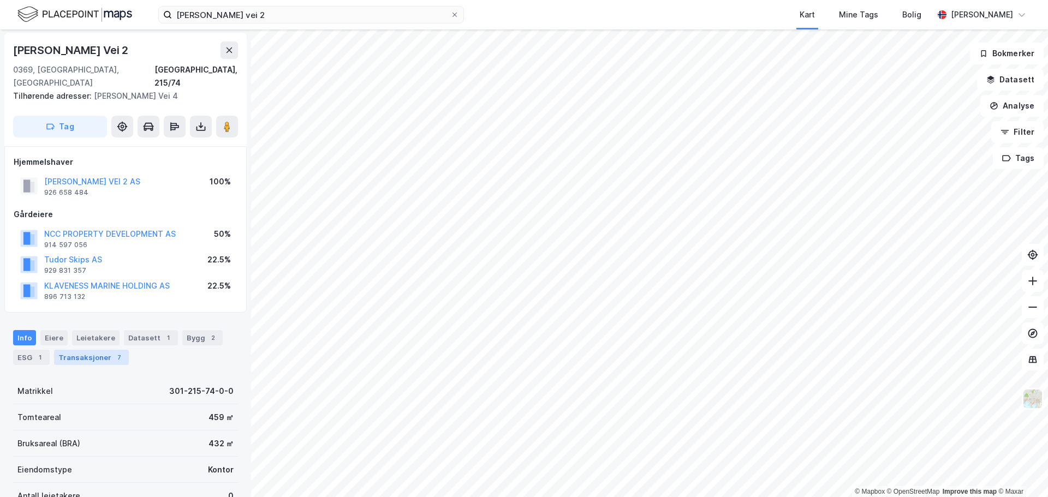
click at [87, 350] on div "Transaksjoner 7" at bounding box center [91, 357] width 75 height 15
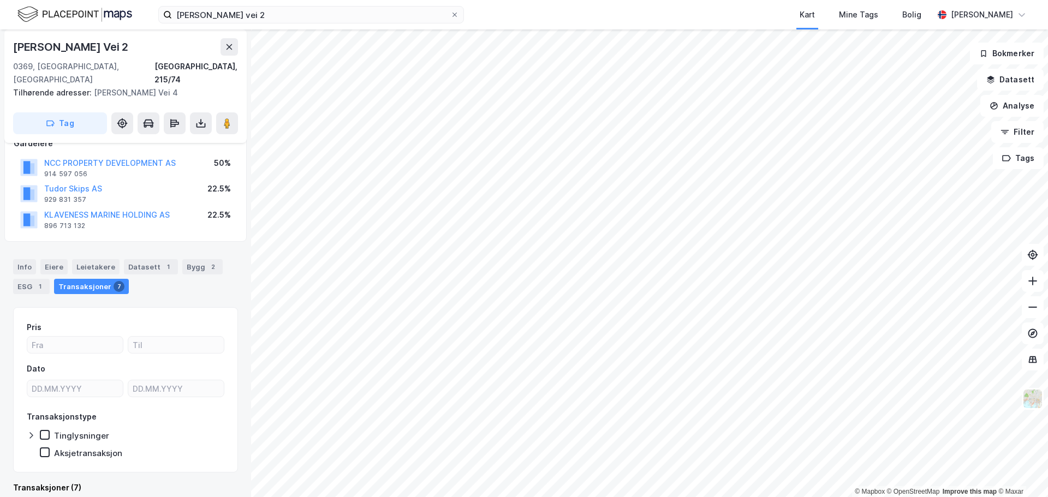
scroll to position [74, 0]
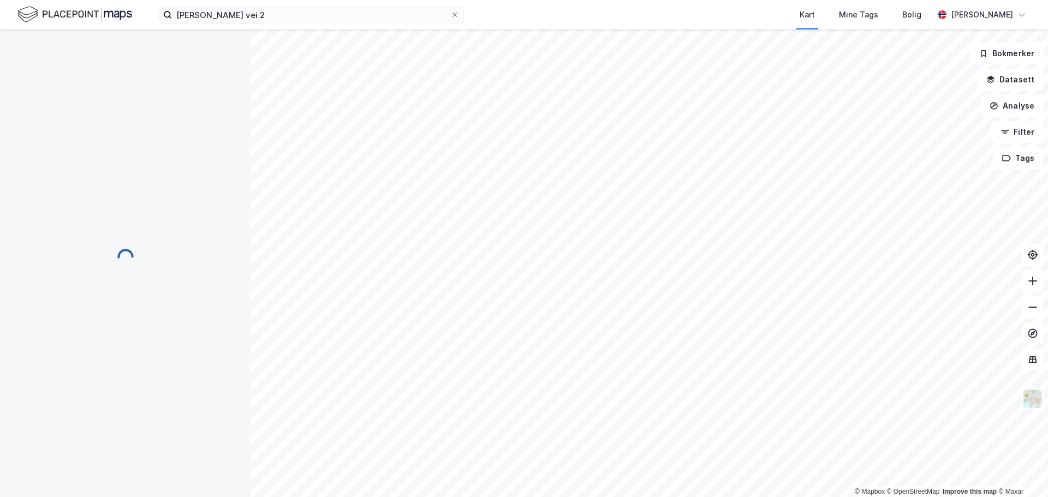
scroll to position [8, 0]
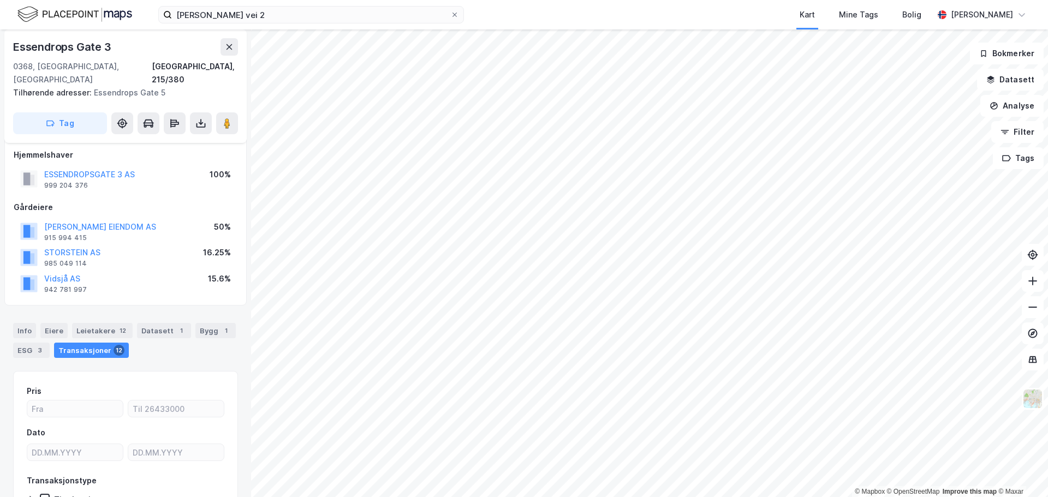
scroll to position [74, 0]
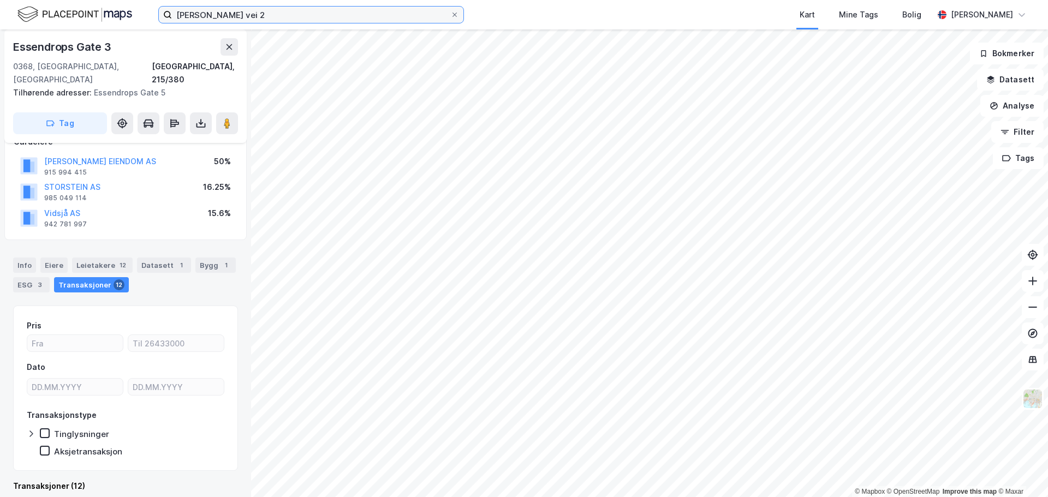
click at [219, 15] on input "[PERSON_NAME] vei 2" at bounding box center [311, 15] width 278 height 16
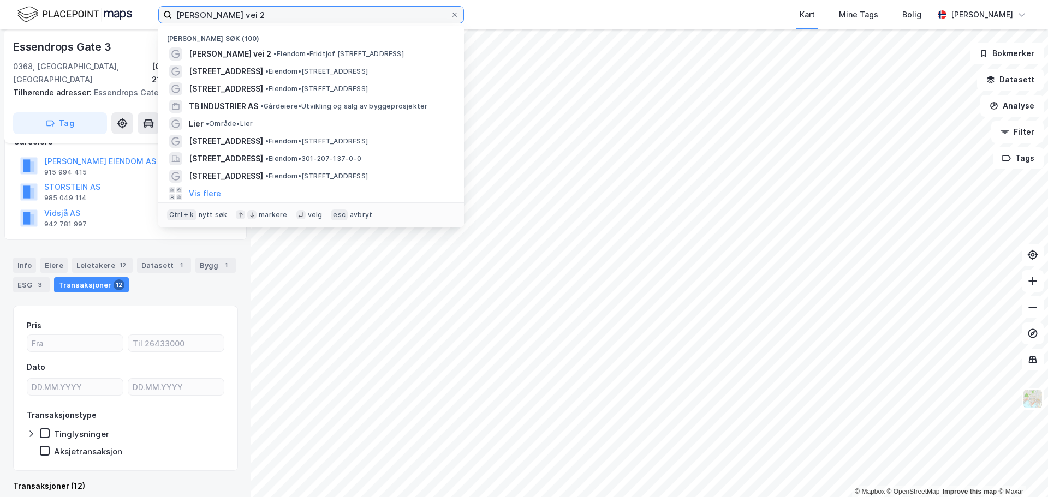
click at [219, 15] on input "[PERSON_NAME] vei 2" at bounding box center [311, 15] width 278 height 16
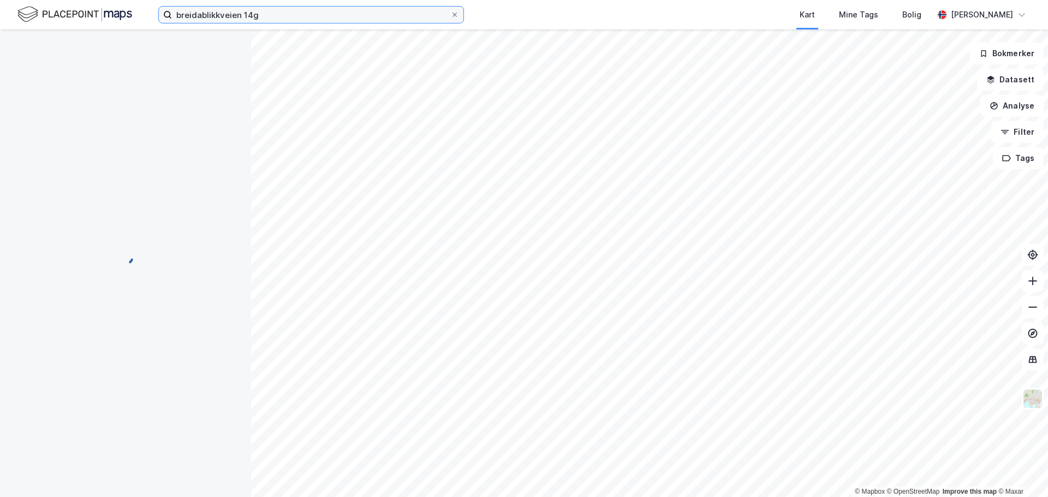
scroll to position [5, 0]
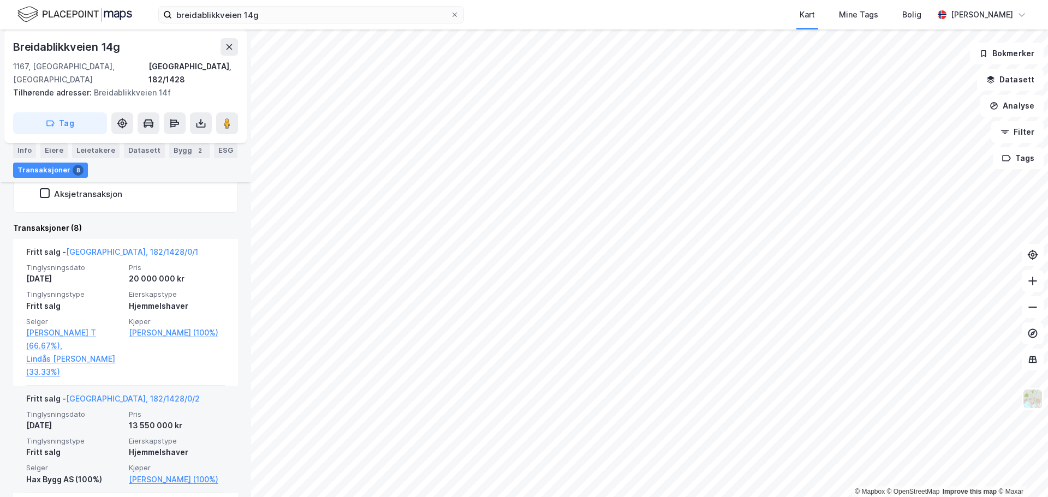
scroll to position [218, 0]
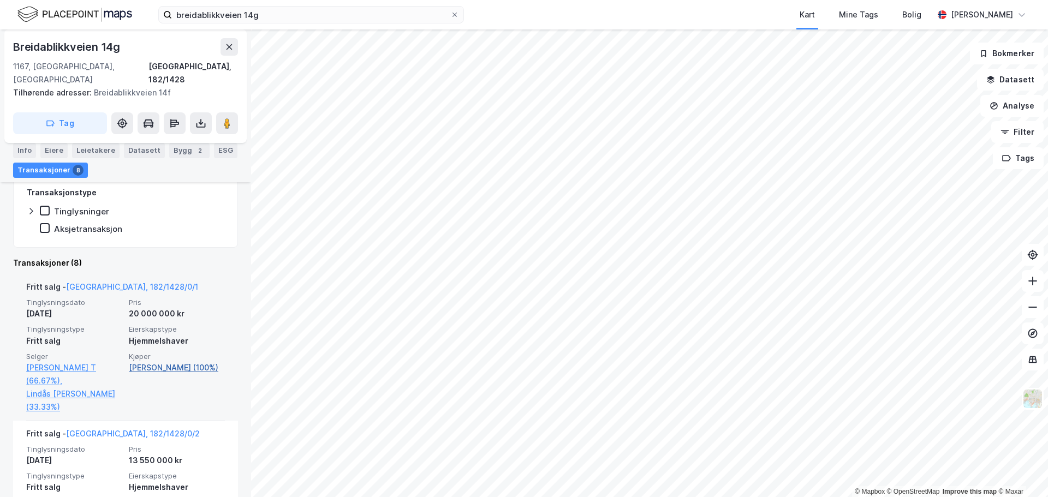
click at [167, 361] on link "[PERSON_NAME] (100%)" at bounding box center [177, 367] width 96 height 13
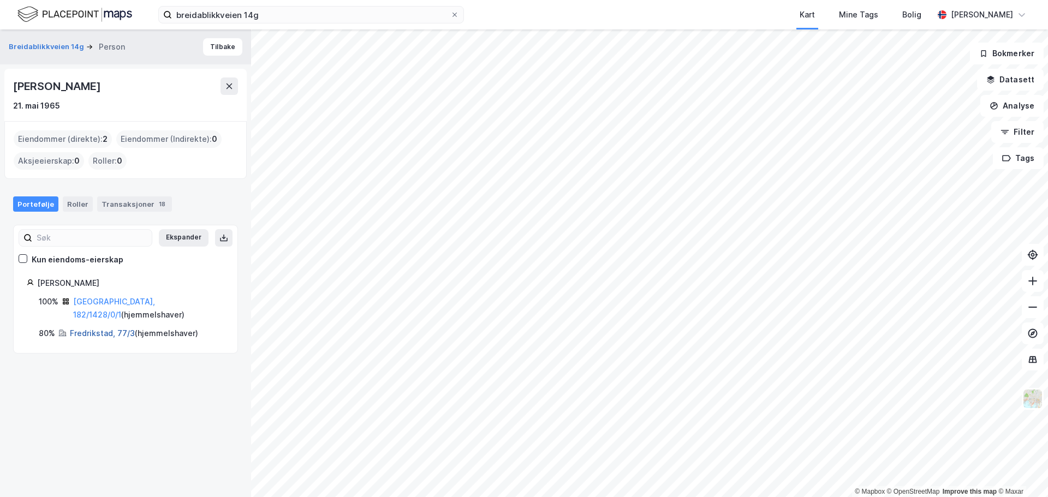
click at [100, 329] on link "Fredrikstad, 77/3" at bounding box center [102, 333] width 65 height 9
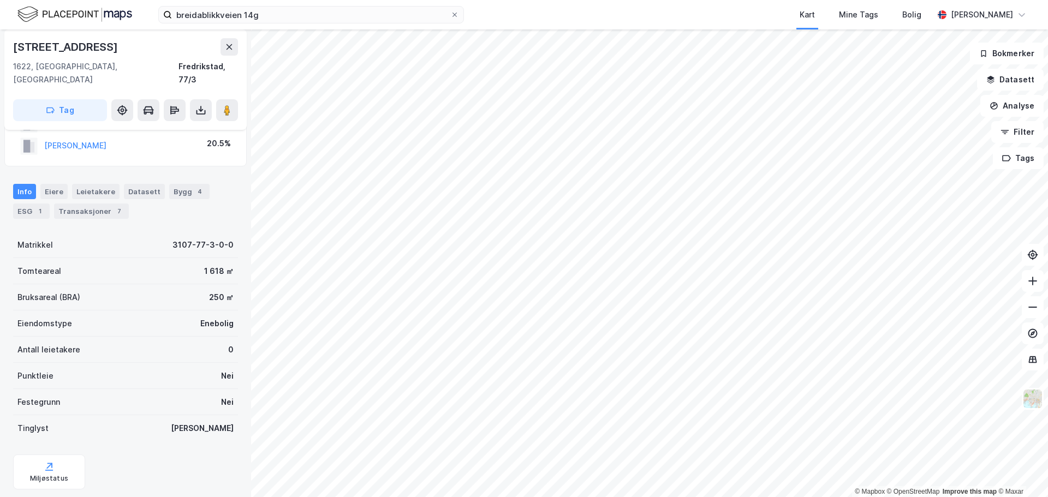
scroll to position [33, 0]
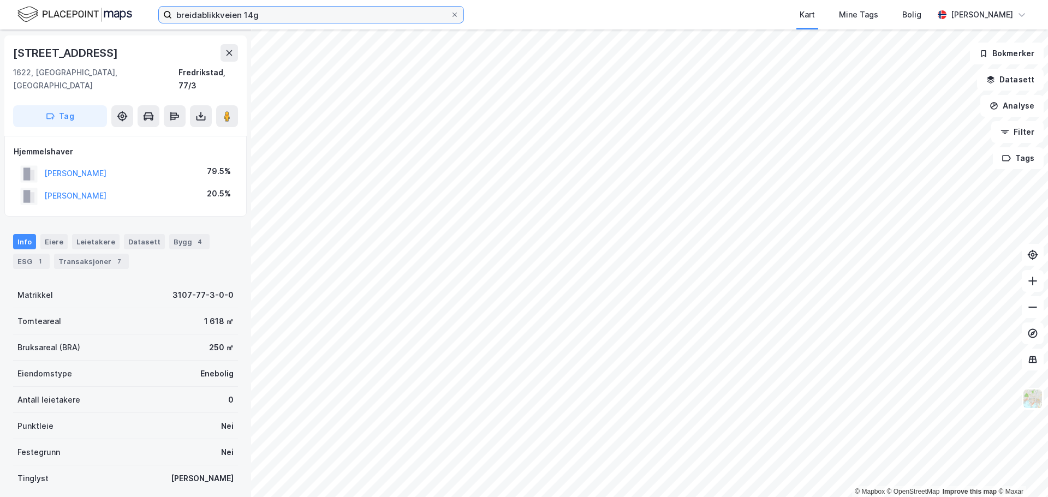
click at [264, 16] on input "breidablikkveien 14g" at bounding box center [311, 15] width 278 height 16
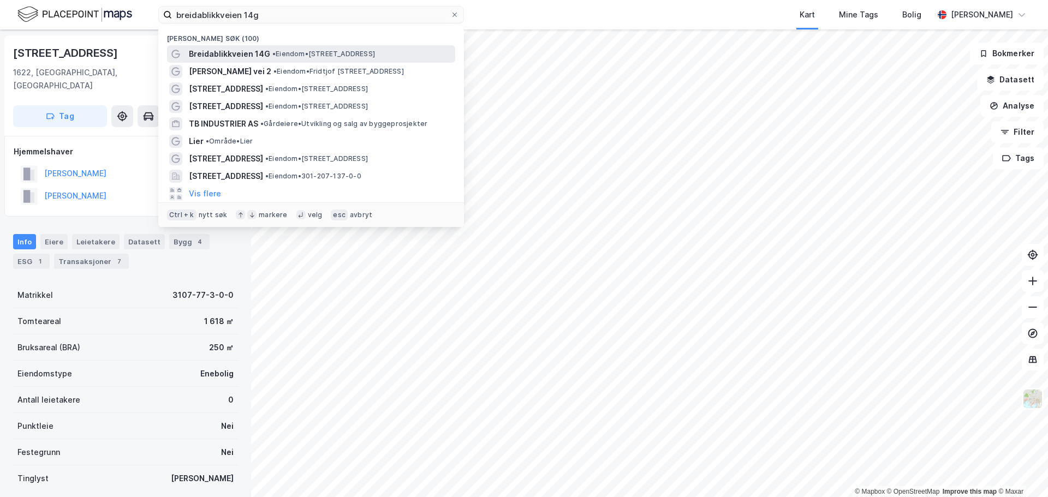
click at [281, 55] on span "• Eiendom • [STREET_ADDRESS]" at bounding box center [323, 54] width 103 height 9
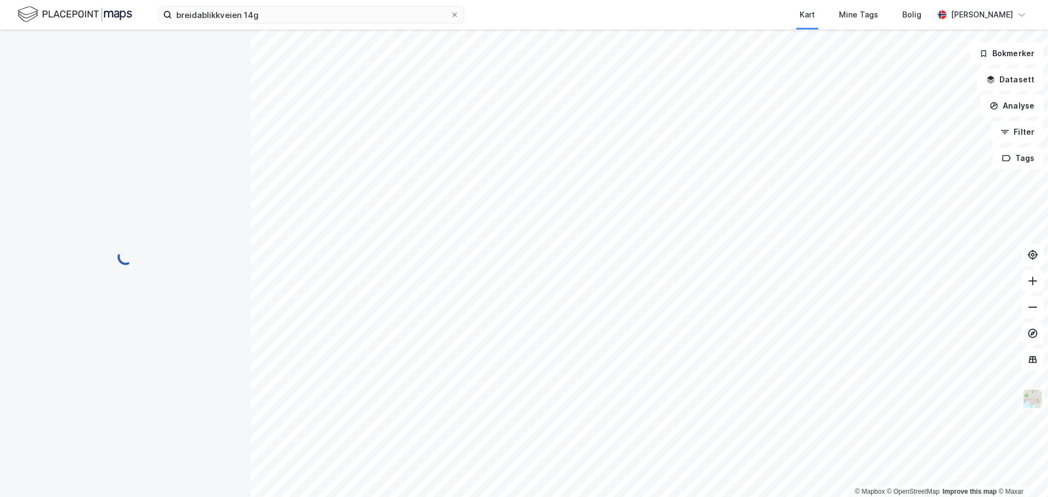
scroll to position [16, 0]
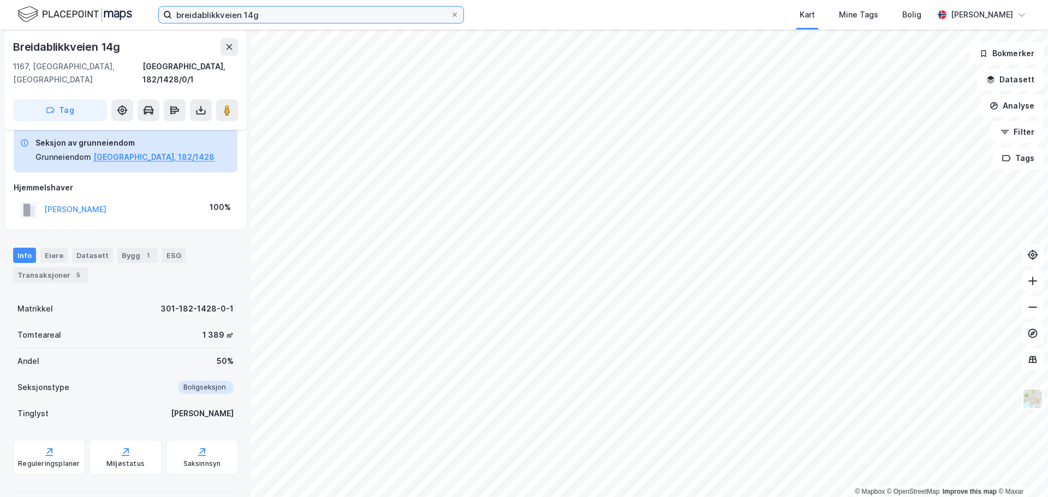
click at [264, 13] on input "breidablikkveien 14g" at bounding box center [311, 15] width 278 height 16
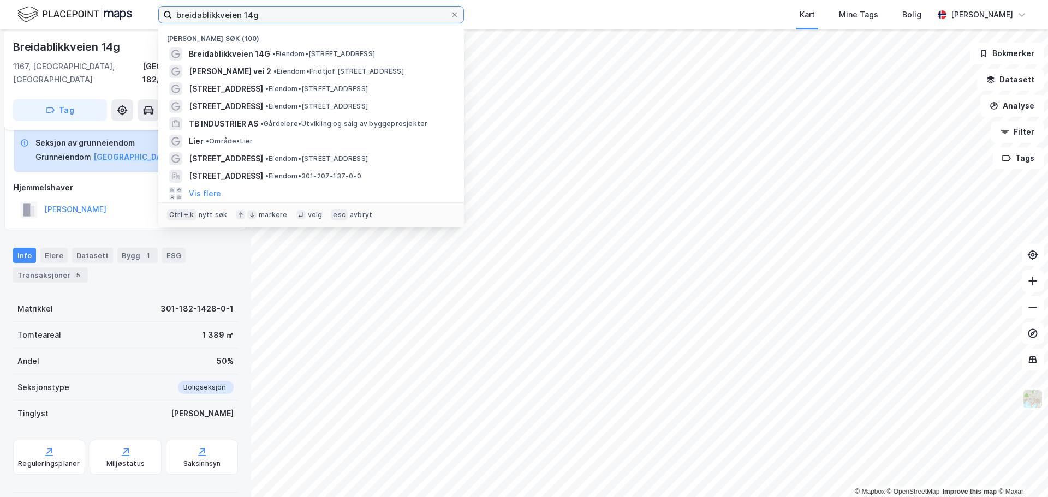
click at [264, 13] on input "breidablikkveien 14g" at bounding box center [311, 15] width 278 height 16
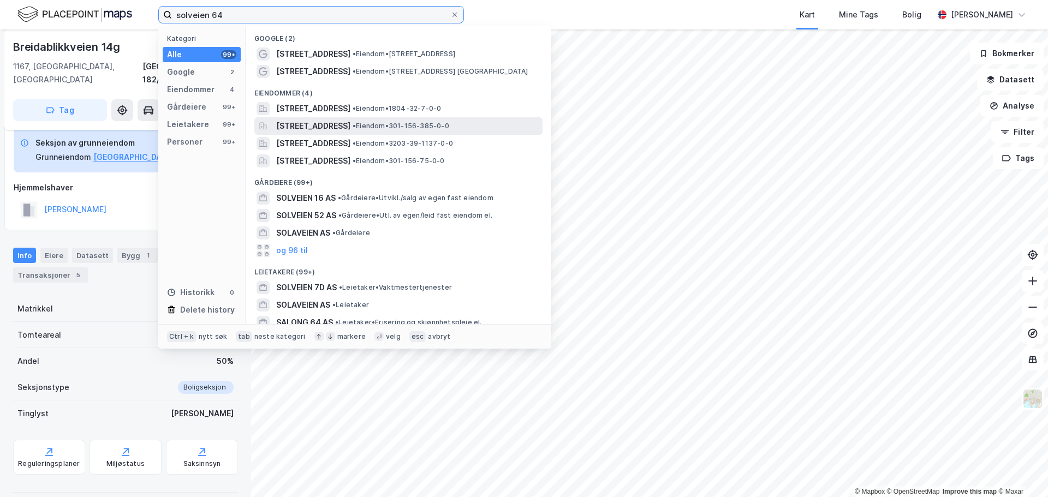
type input "solveien 64"
